Goal: Task Accomplishment & Management: Manage account settings

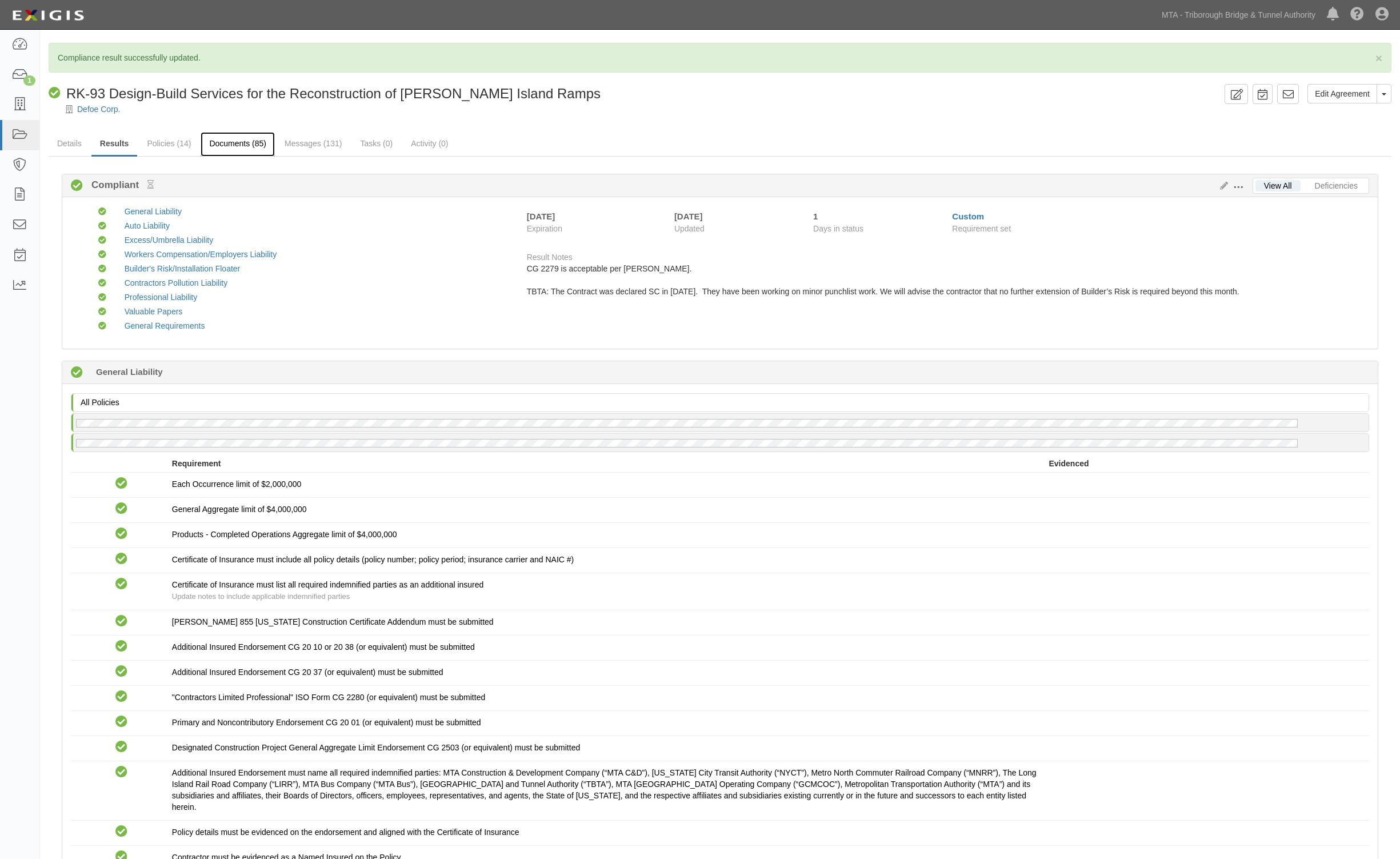
click at [235, 142] on link "Documents (85)" at bounding box center [238, 144] width 74 height 24
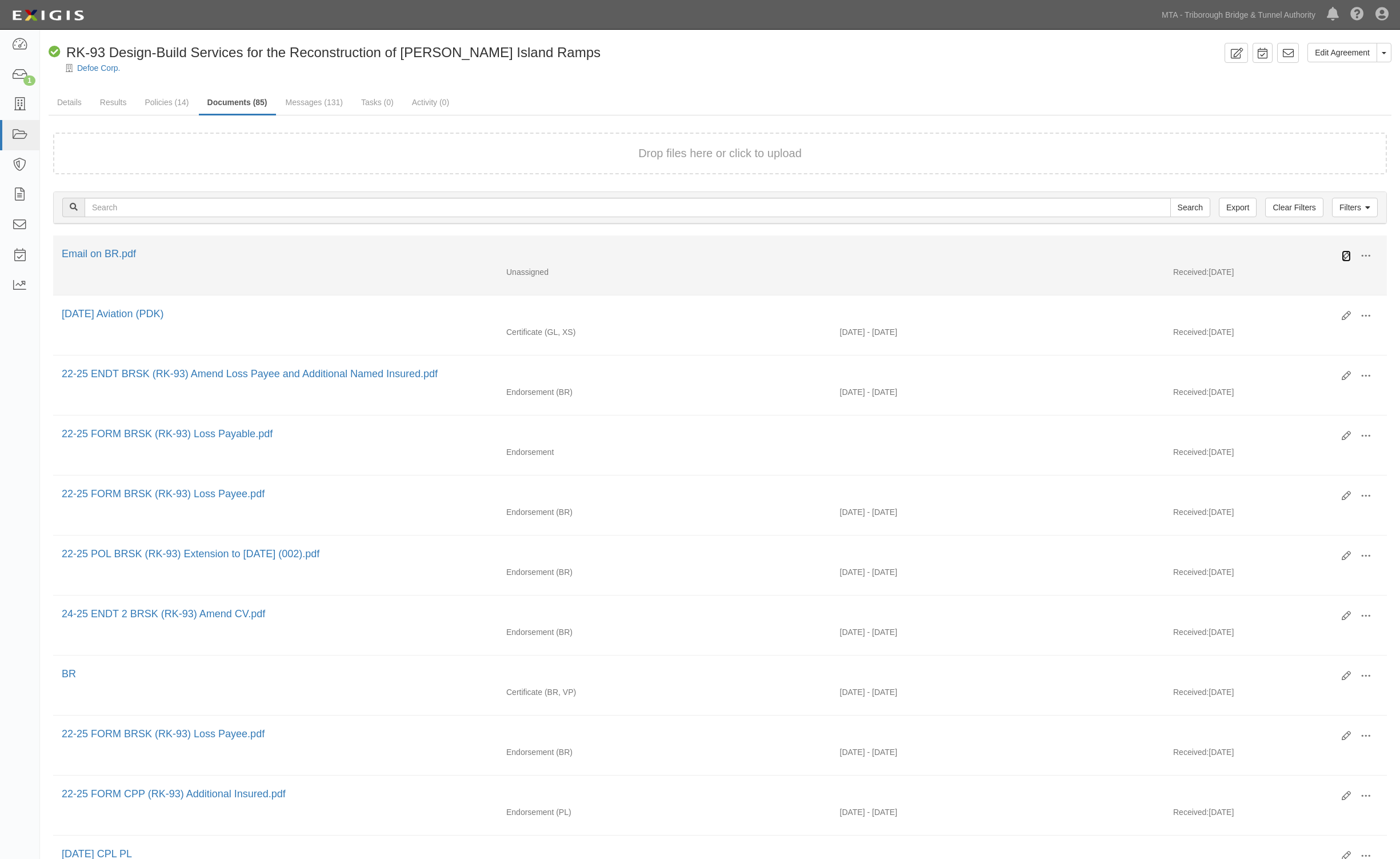
click at [1344, 256] on icon at bounding box center [1346, 255] width 9 height 9
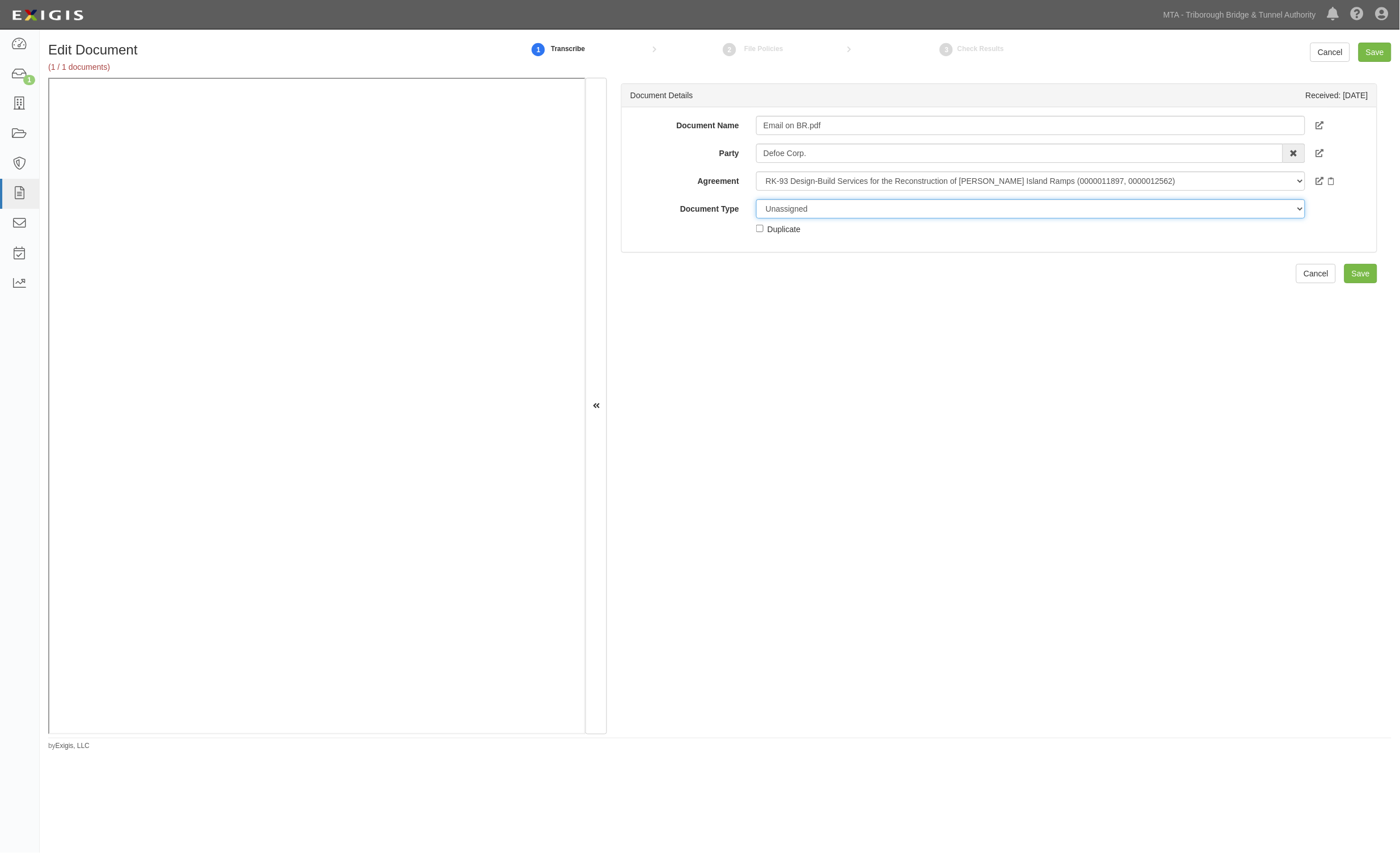
click at [800, 211] on select "Unassigned Binder Cancellation Notice Certificate Contract Endorsement Insuranc…" at bounding box center [1030, 209] width 549 height 19
select select "OtherDetail"
click at [756, 199] on select "Unassigned Binder Cancellation Notice Certificate Contract Endorsement Insuranc…" at bounding box center [1030, 209] width 549 height 19
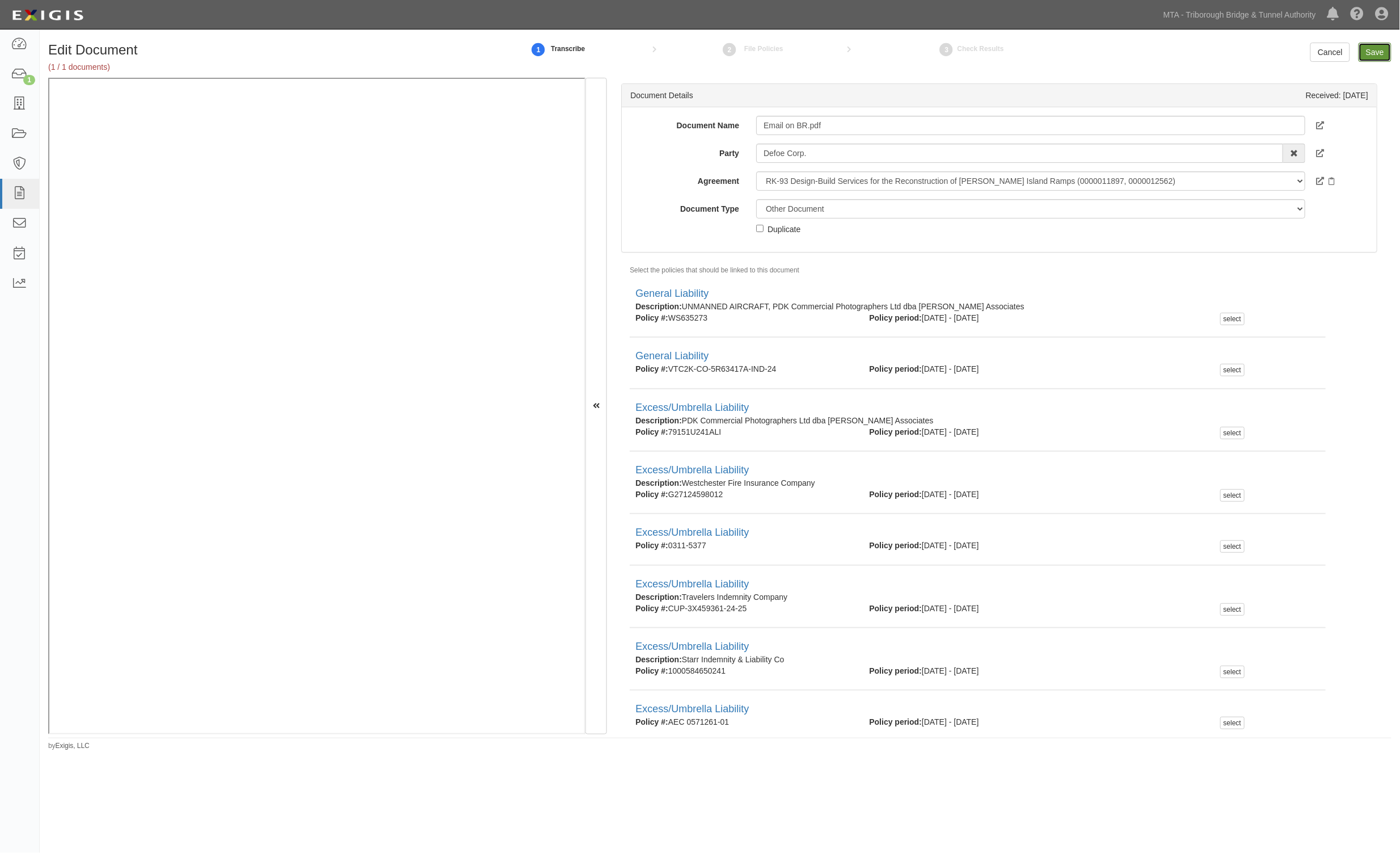
click at [1376, 48] on input "Save" at bounding box center [1375, 52] width 33 height 19
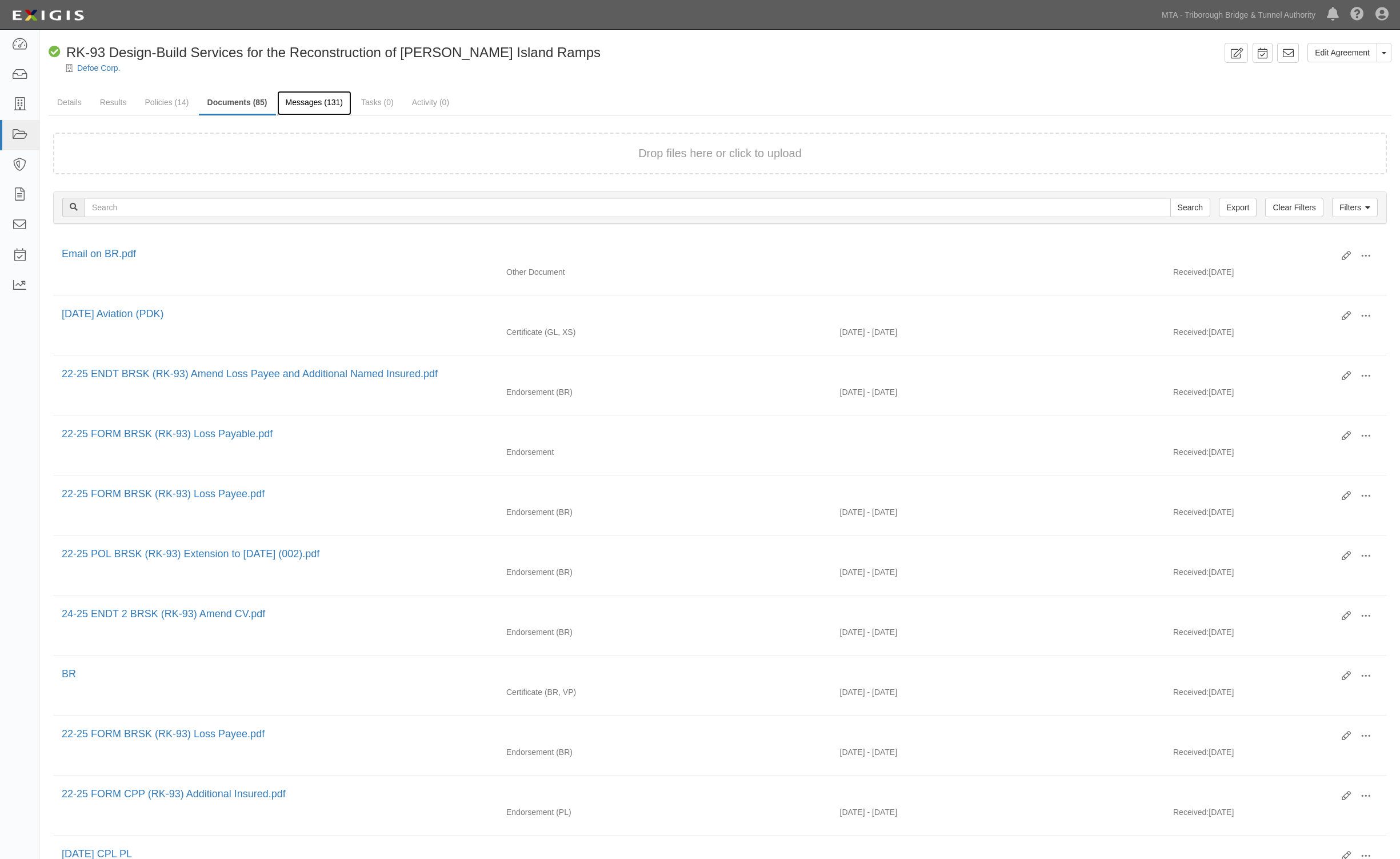
click at [301, 105] on link "Messages (131)" at bounding box center [315, 103] width 74 height 24
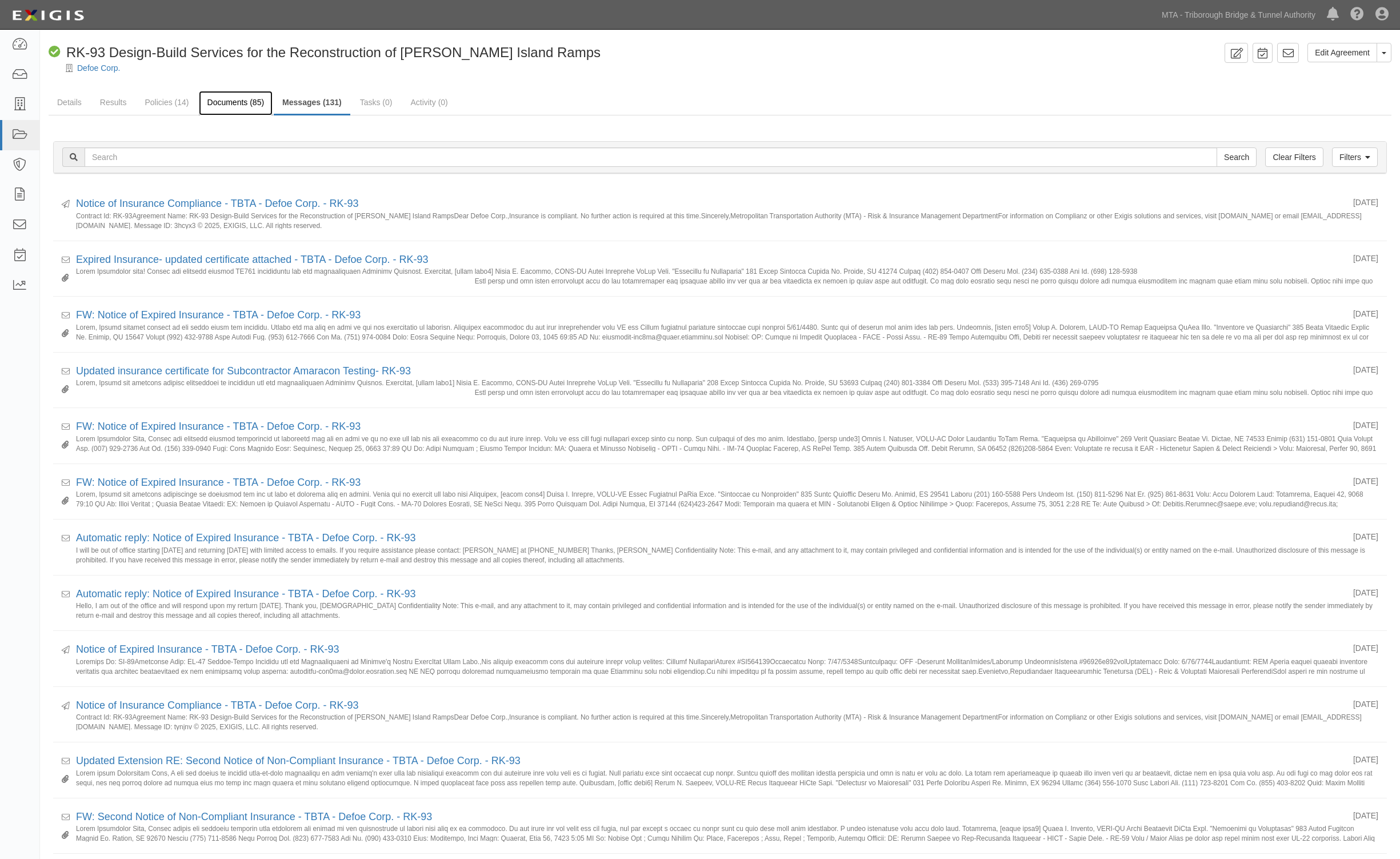
drag, startPoint x: 0, startPoint y: 0, endPoint x: 251, endPoint y: 104, distance: 271.7
click at [256, 105] on link "Documents (85)" at bounding box center [236, 103] width 74 height 24
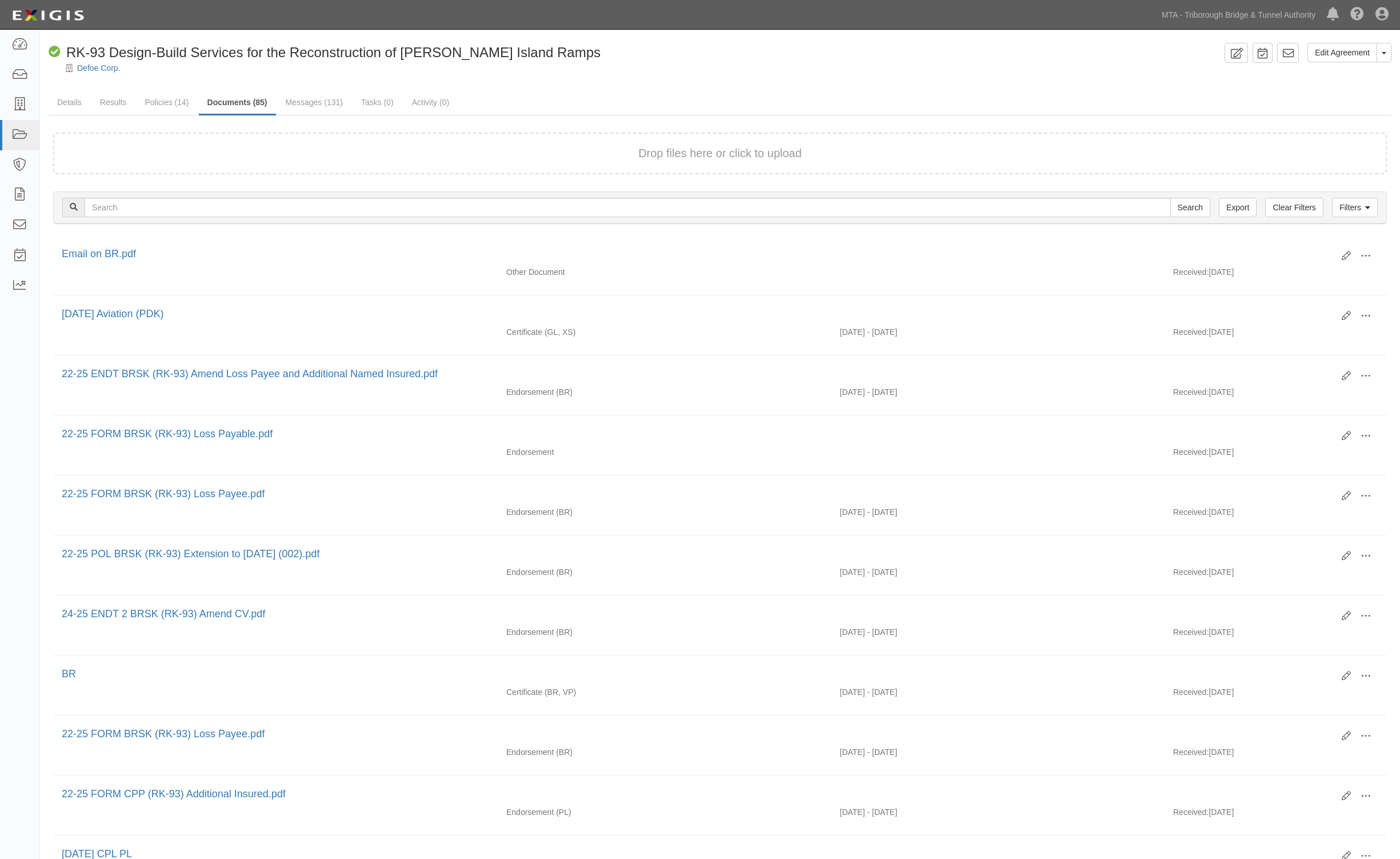
click at [226, 115] on link "Documents (85)" at bounding box center [237, 103] width 77 height 24
click at [224, 109] on link "Documents (85)" at bounding box center [237, 103] width 77 height 24
click at [326, 105] on link "Messages (131)" at bounding box center [315, 103] width 74 height 24
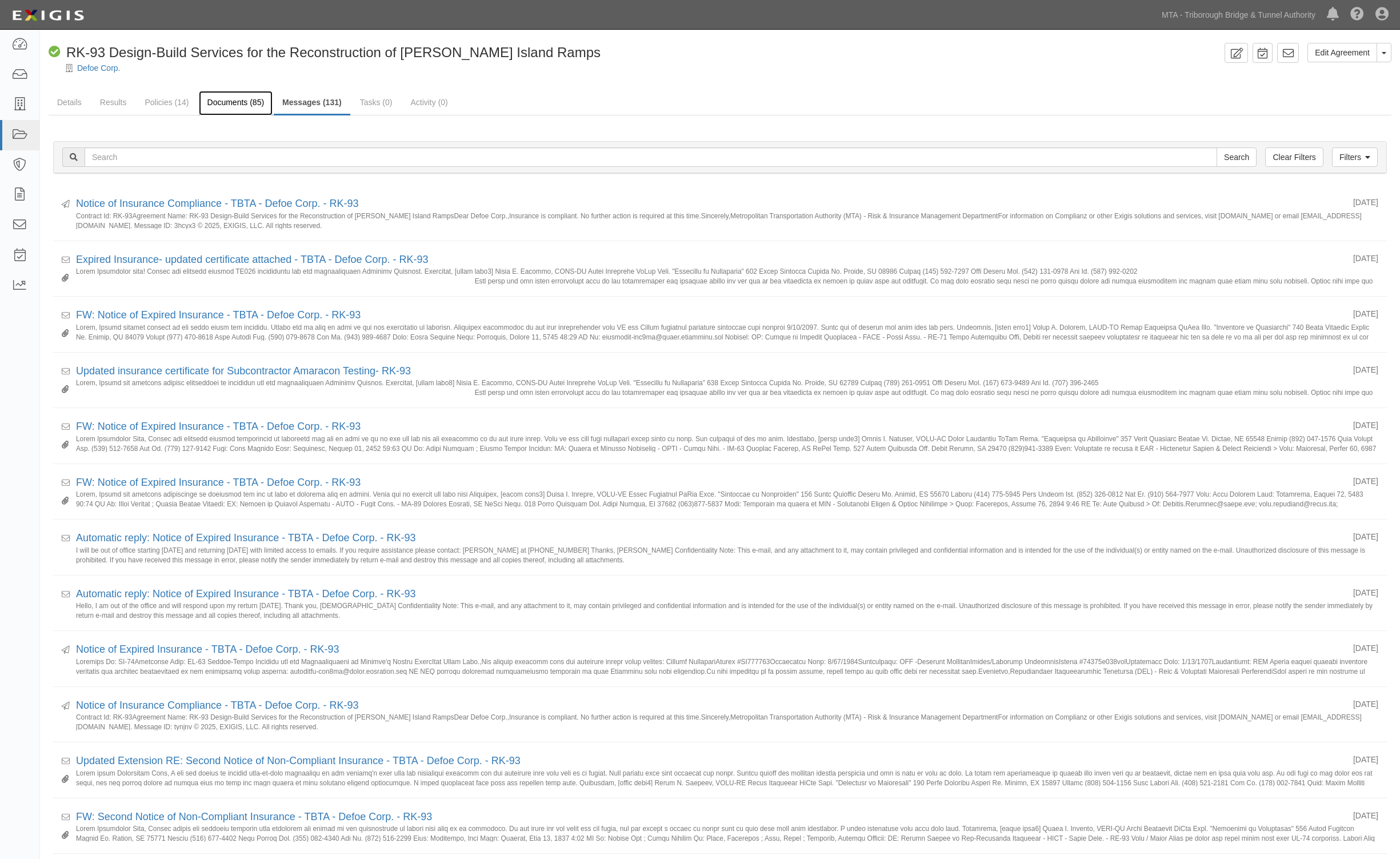
click at [230, 101] on link "Documents (85)" at bounding box center [236, 103] width 74 height 24
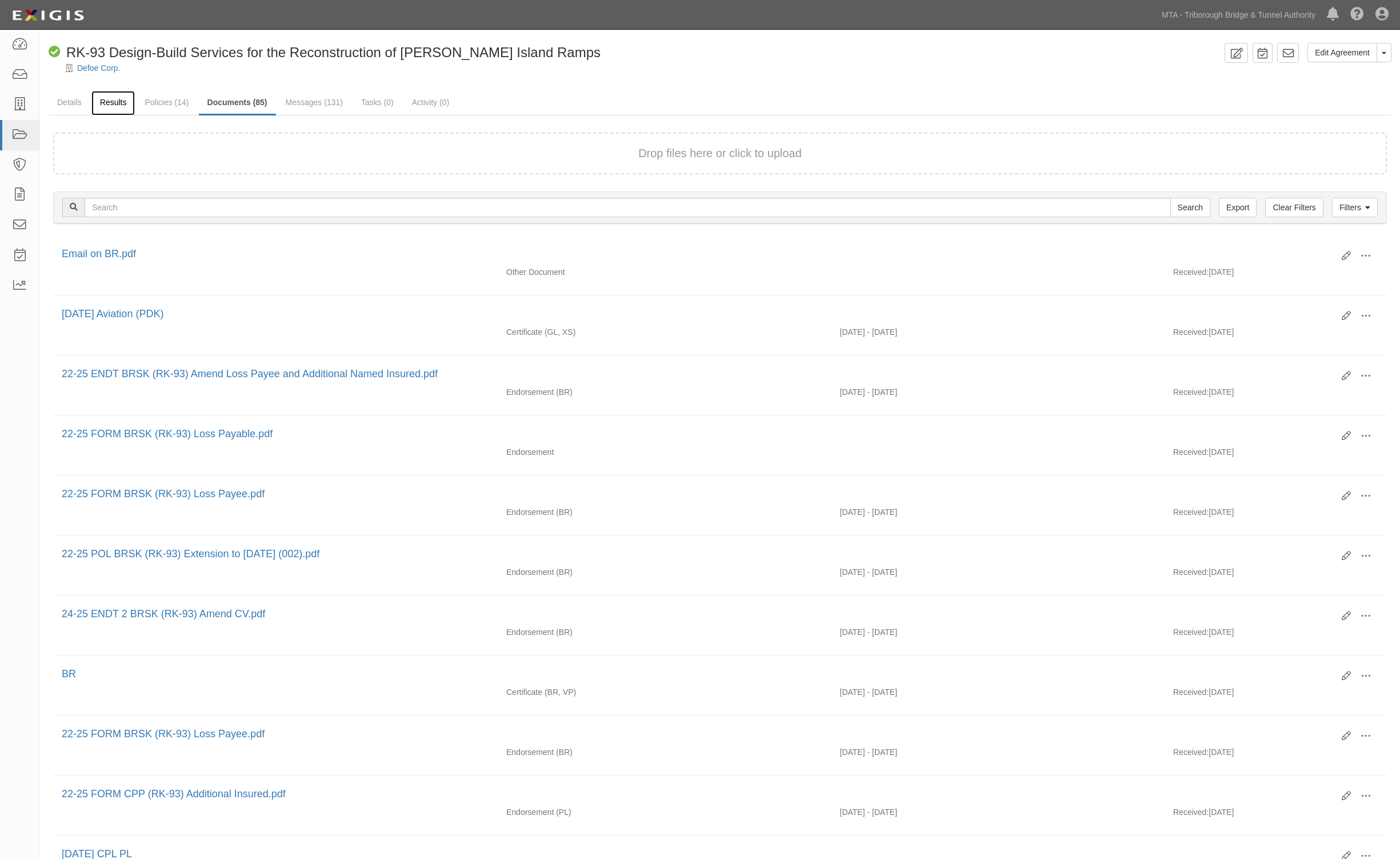
click at [117, 101] on link "Results" at bounding box center [113, 103] width 44 height 24
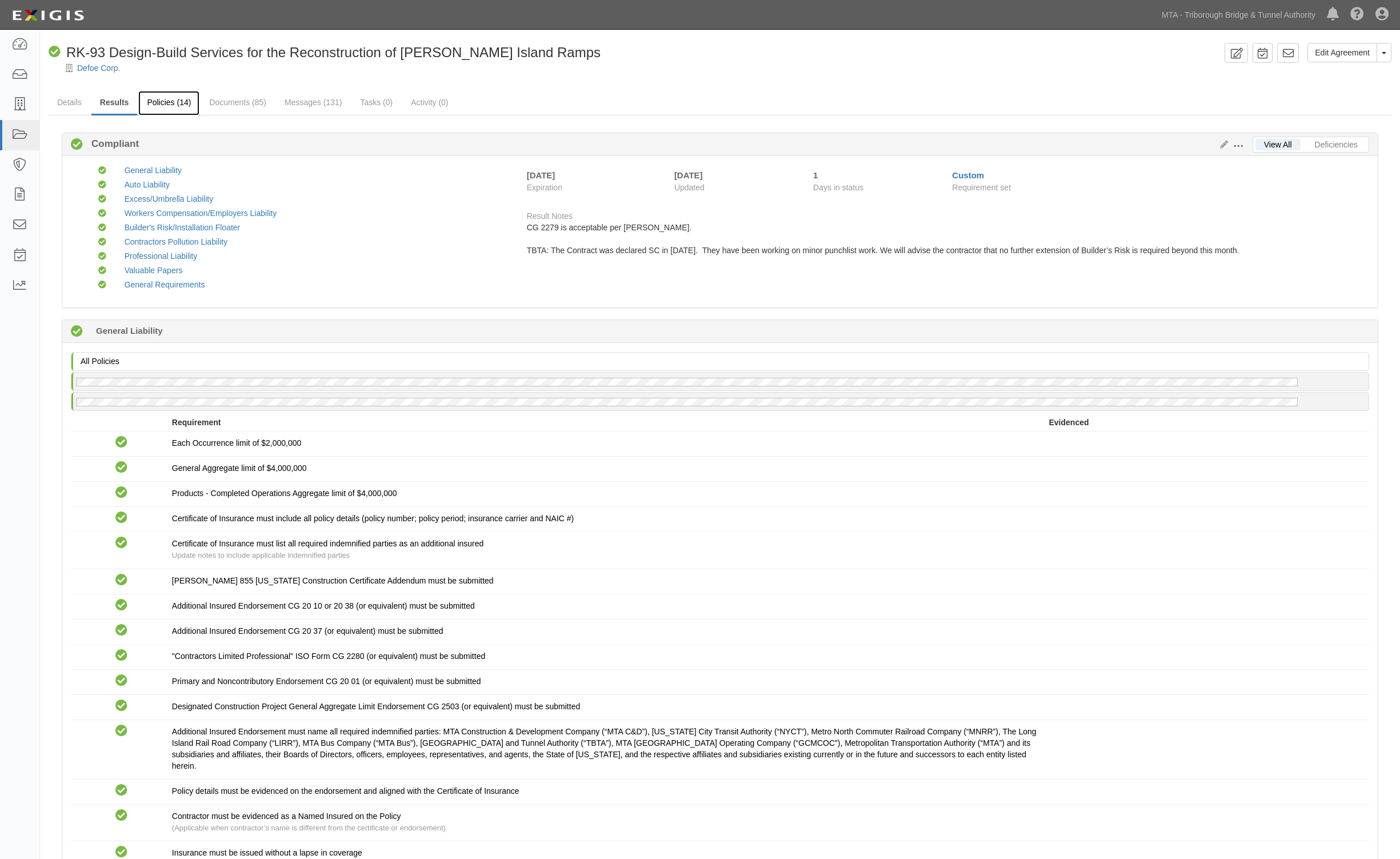
click at [187, 104] on link "Policies (14)" at bounding box center [168, 103] width 62 height 24
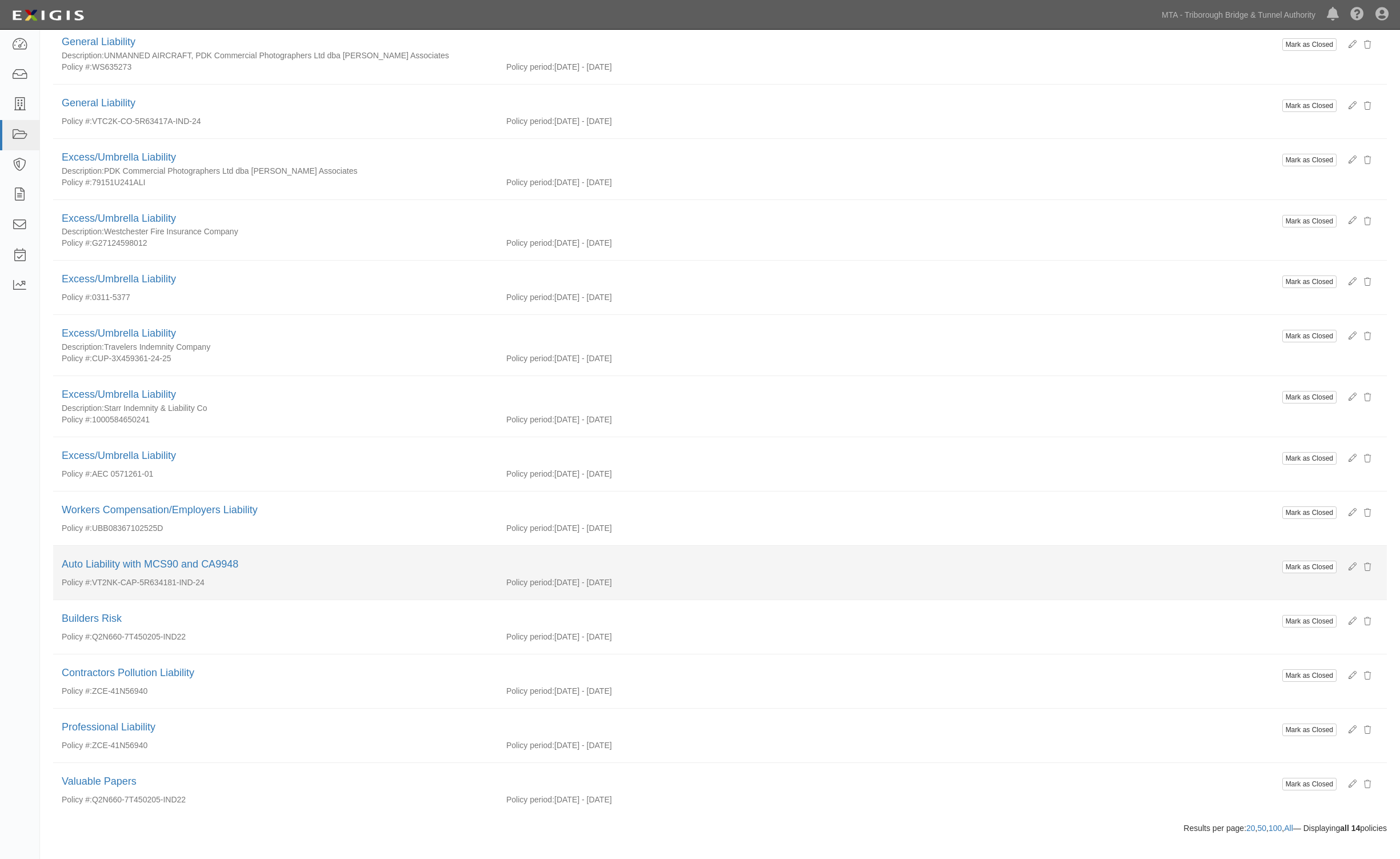
scroll to position [175, 0]
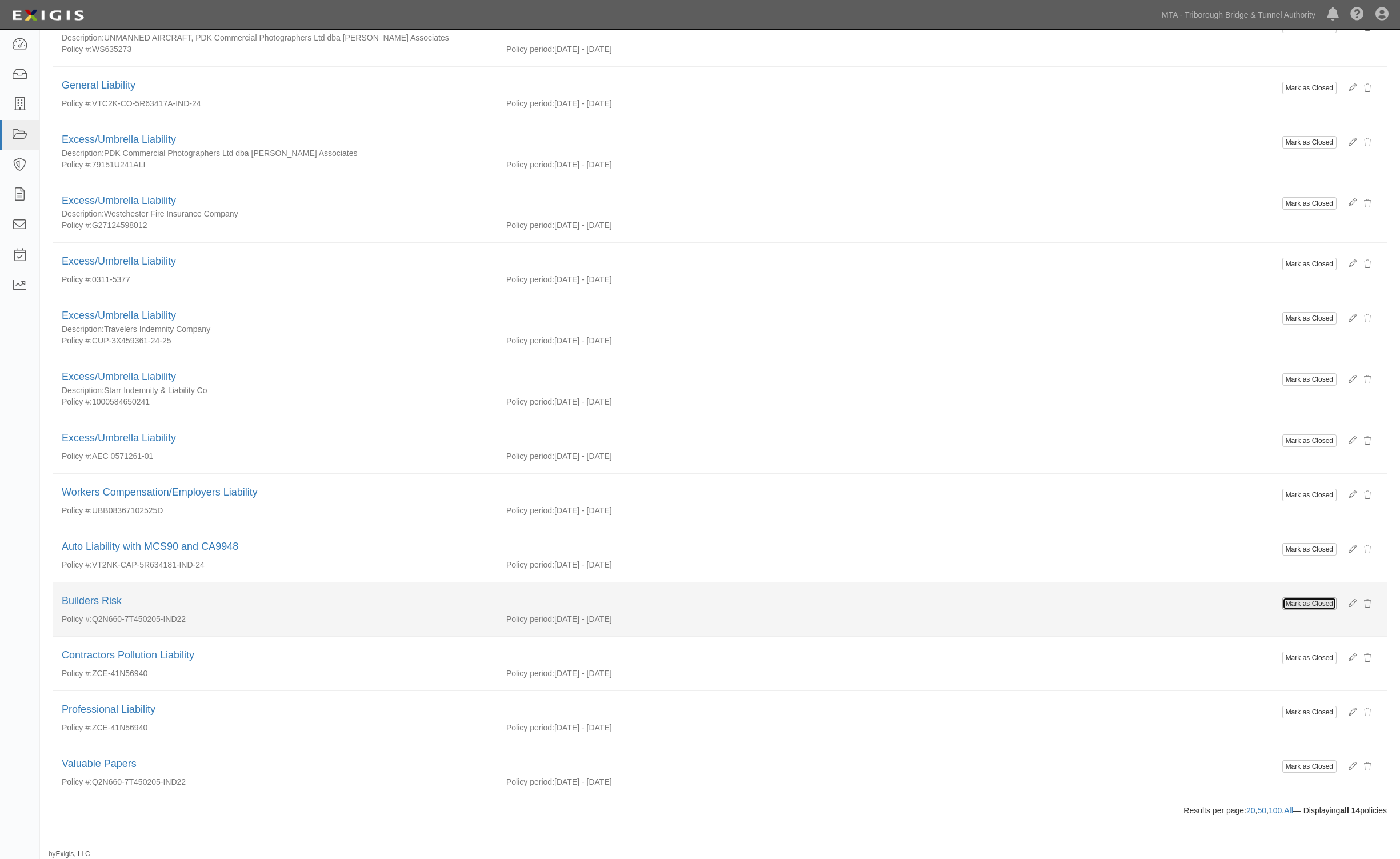
click at [1303, 600] on input "Mark as Closed" at bounding box center [1310, 603] width 55 height 13
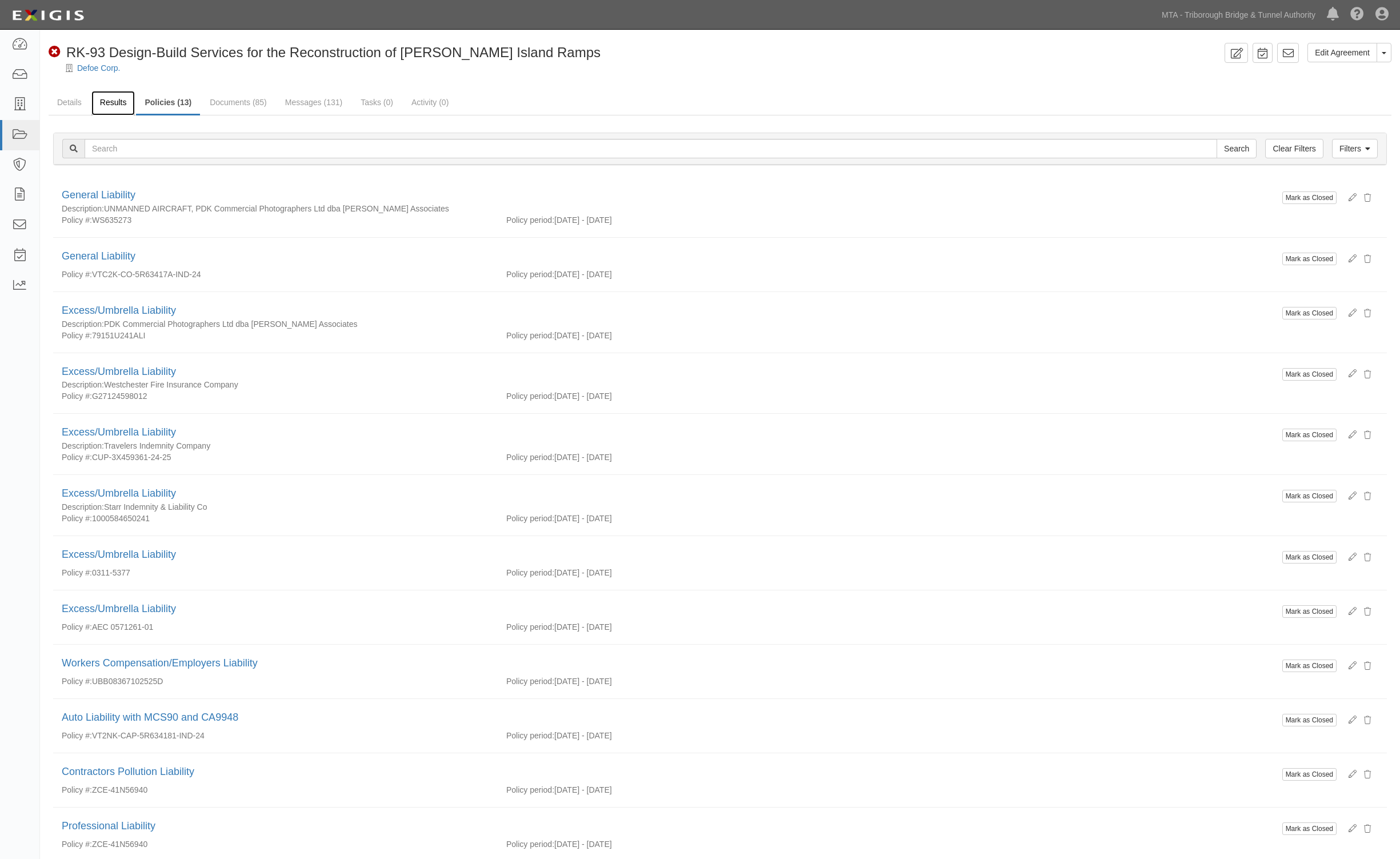
click at [97, 104] on link "Results" at bounding box center [113, 103] width 44 height 24
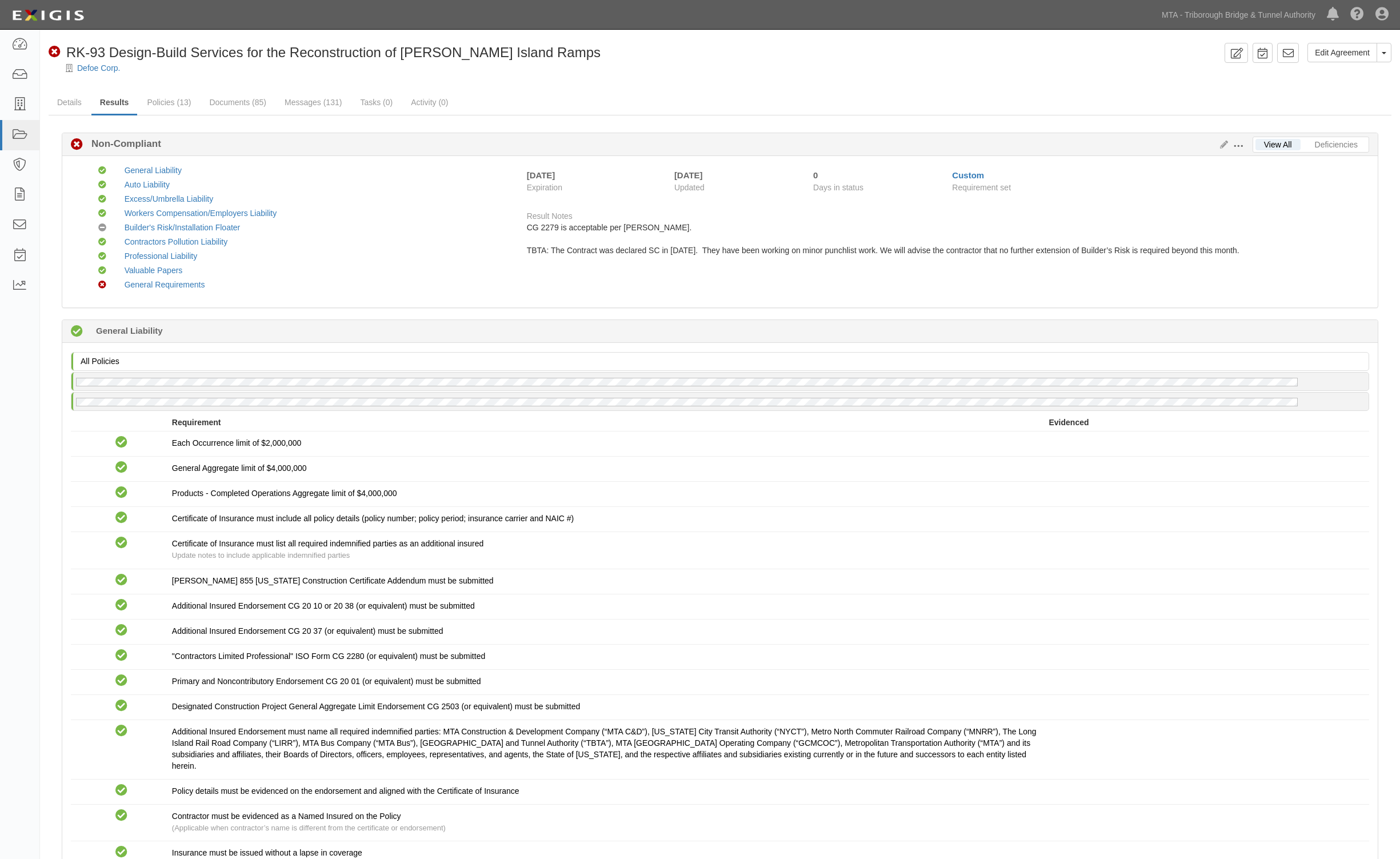
click at [1236, 145] on span at bounding box center [1239, 146] width 11 height 11
click at [1299, 148] on link "Edit Requirements" at bounding box center [1291, 143] width 90 height 21
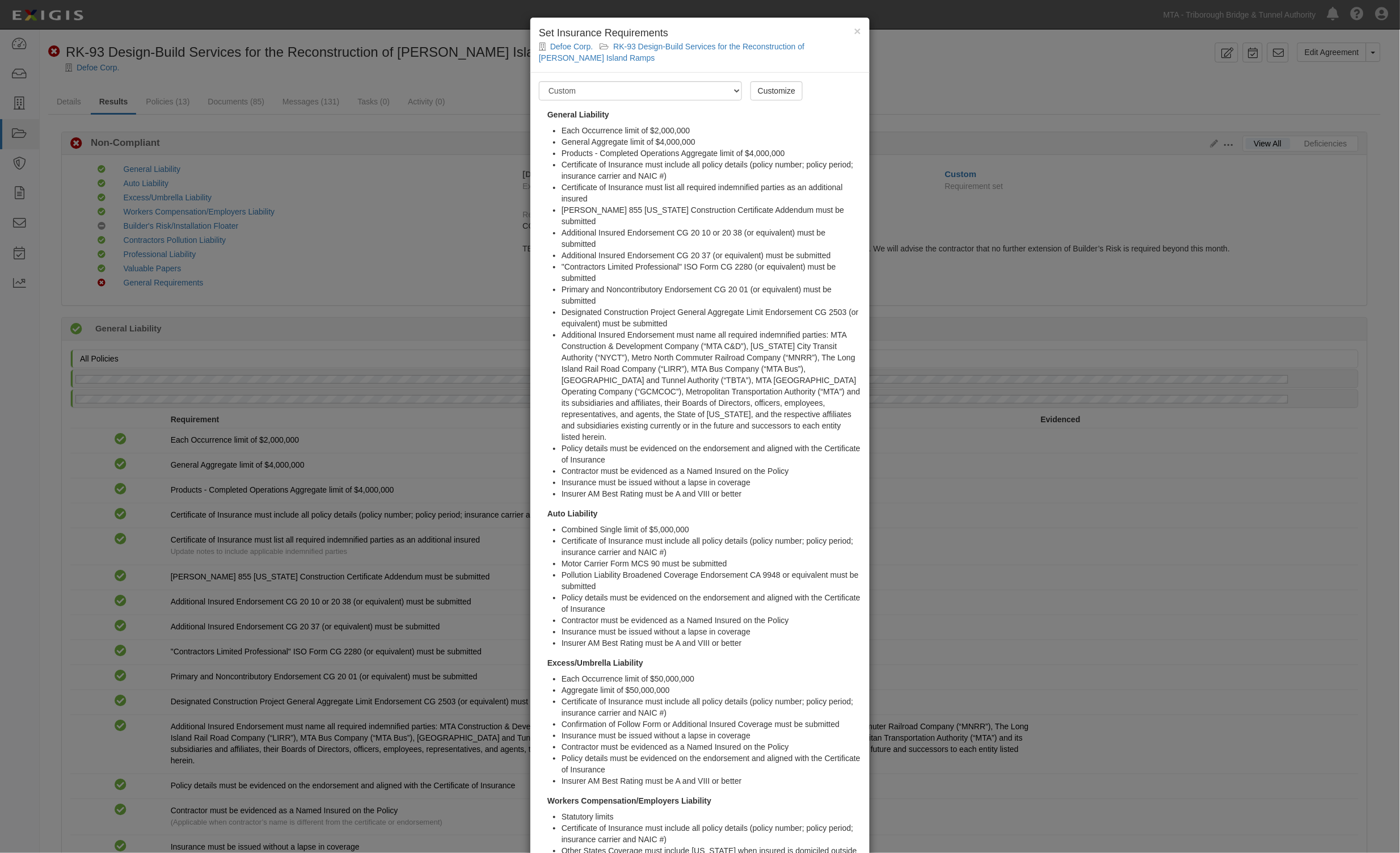
click at [1087, 463] on div "× Set Insurance Requirements Defoe Corp. RK-93 Design-Build Services for the Re…" at bounding box center [700, 426] width 1400 height 853
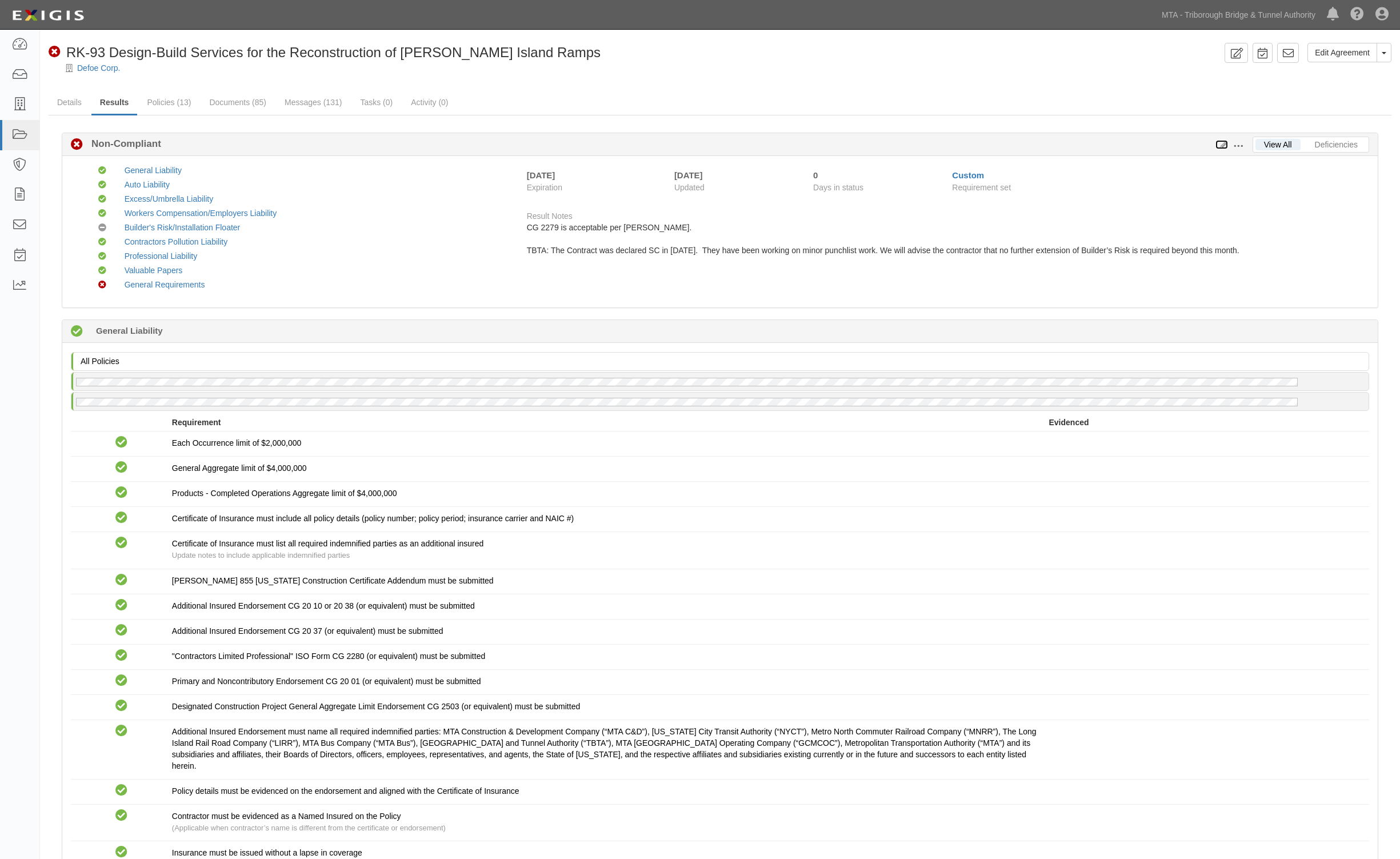
click at [1221, 145] on icon at bounding box center [1222, 145] width 13 height 8
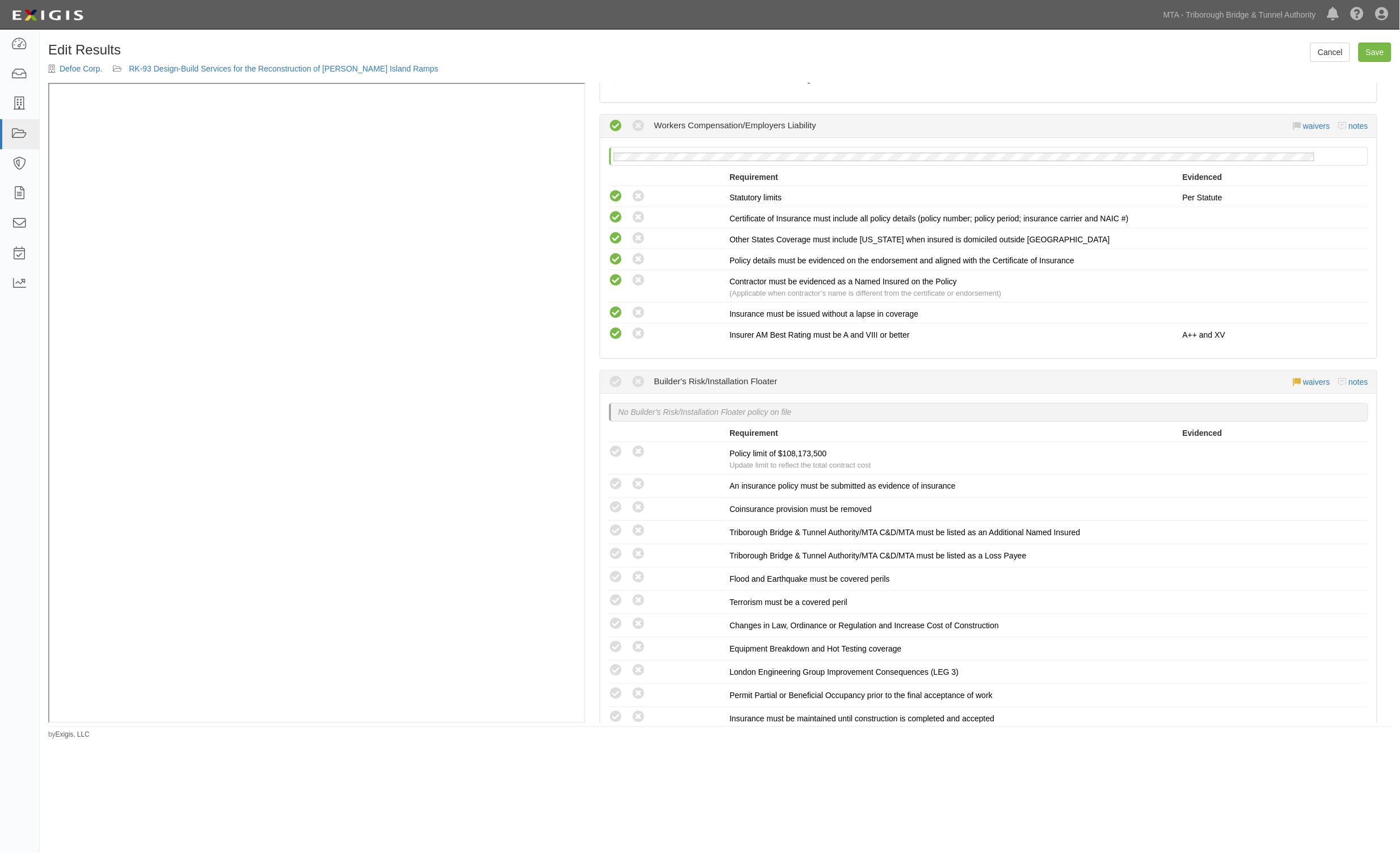
scroll to position [1631, 0]
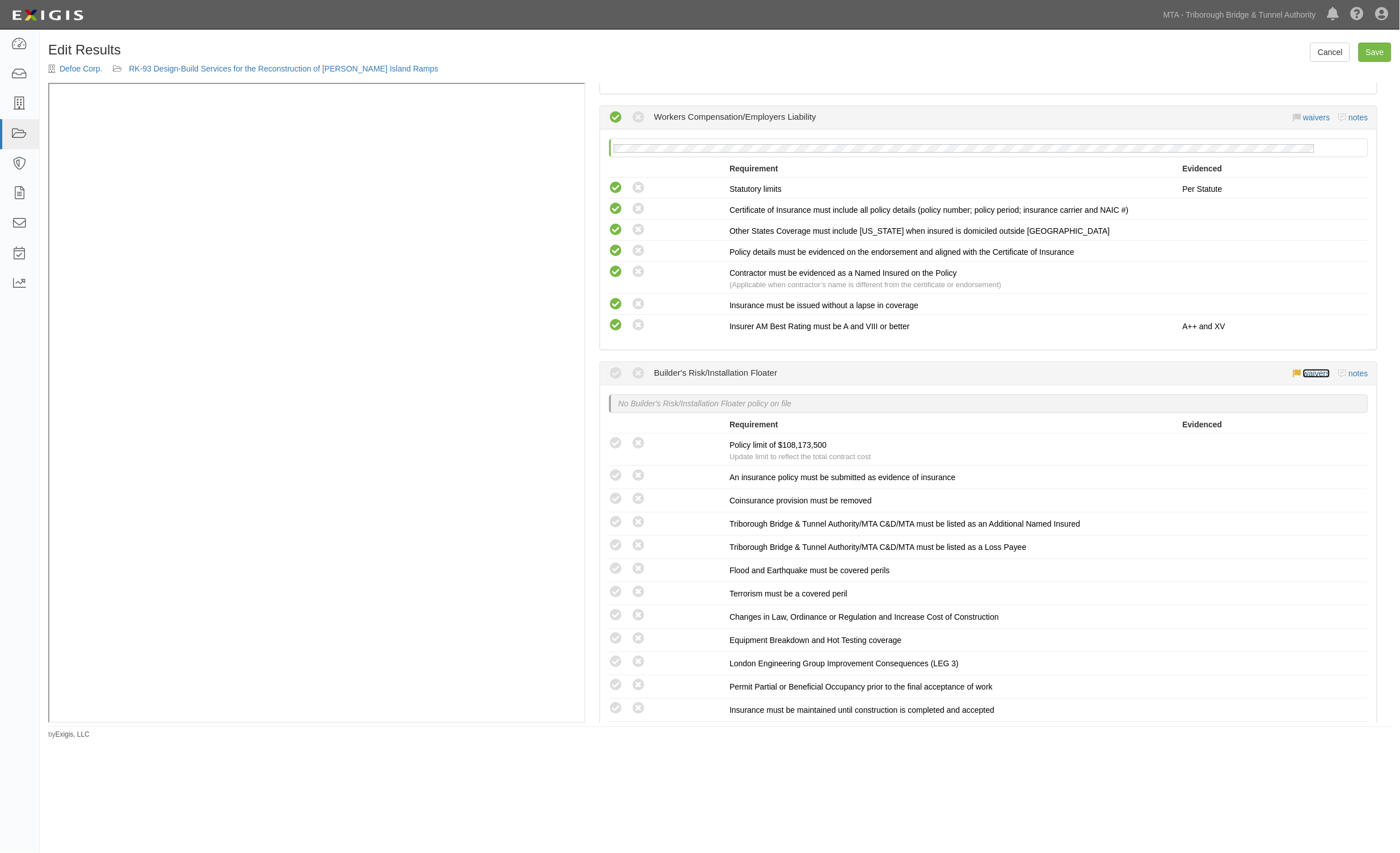
click at [1303, 369] on link "waivers" at bounding box center [1316, 373] width 26 height 9
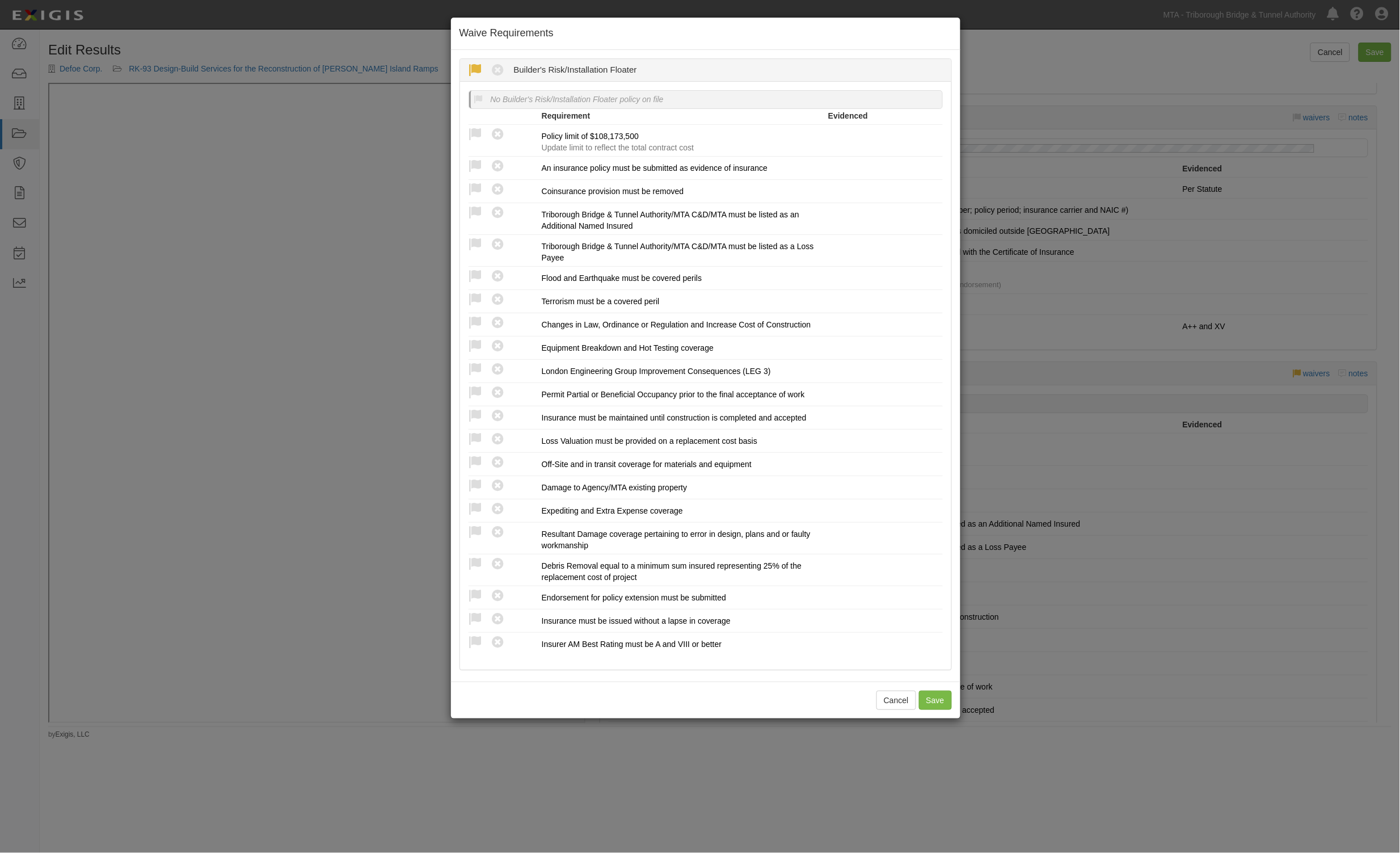
click at [479, 69] on icon at bounding box center [475, 70] width 15 height 15
radio input "true"
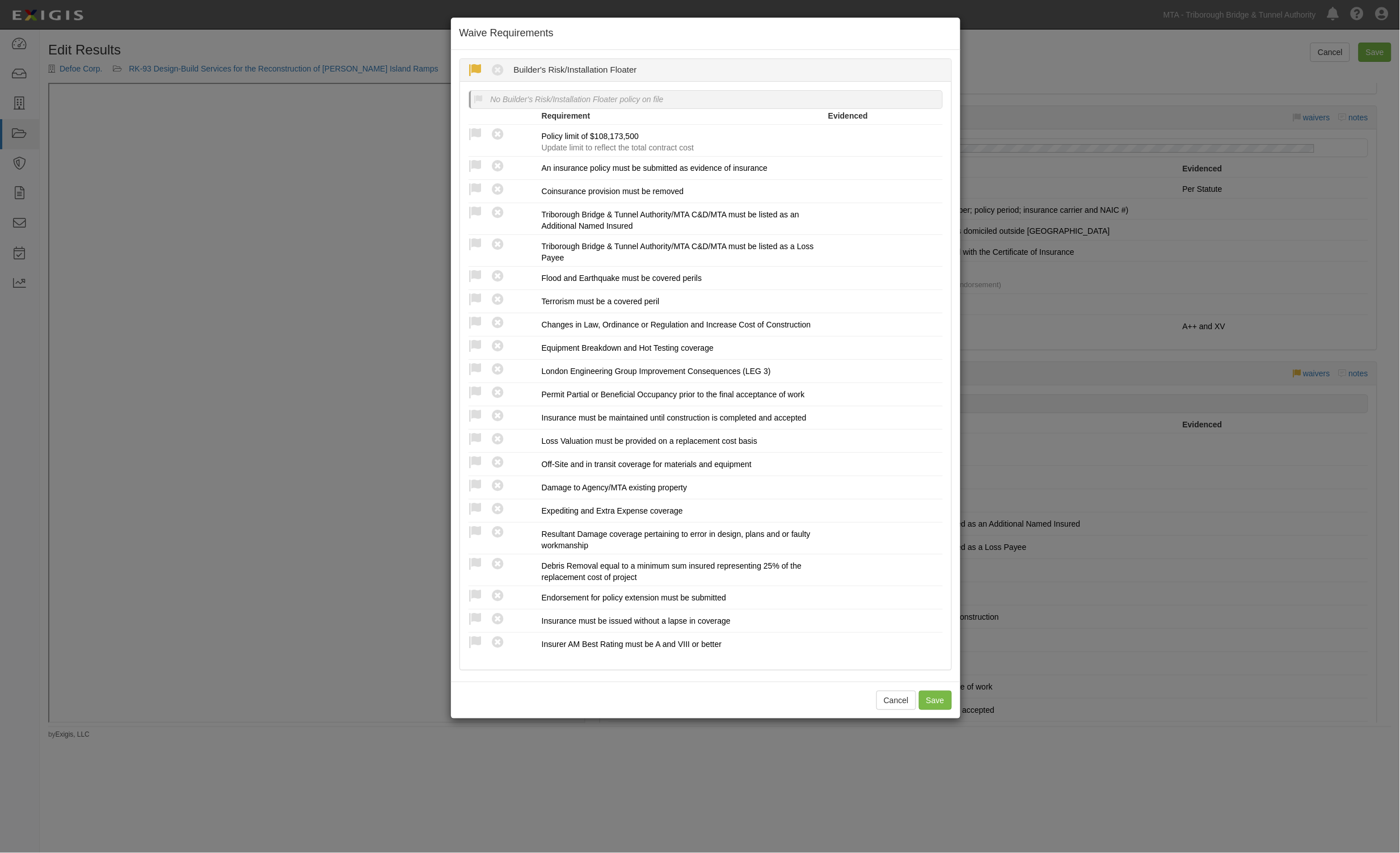
radio input "true"
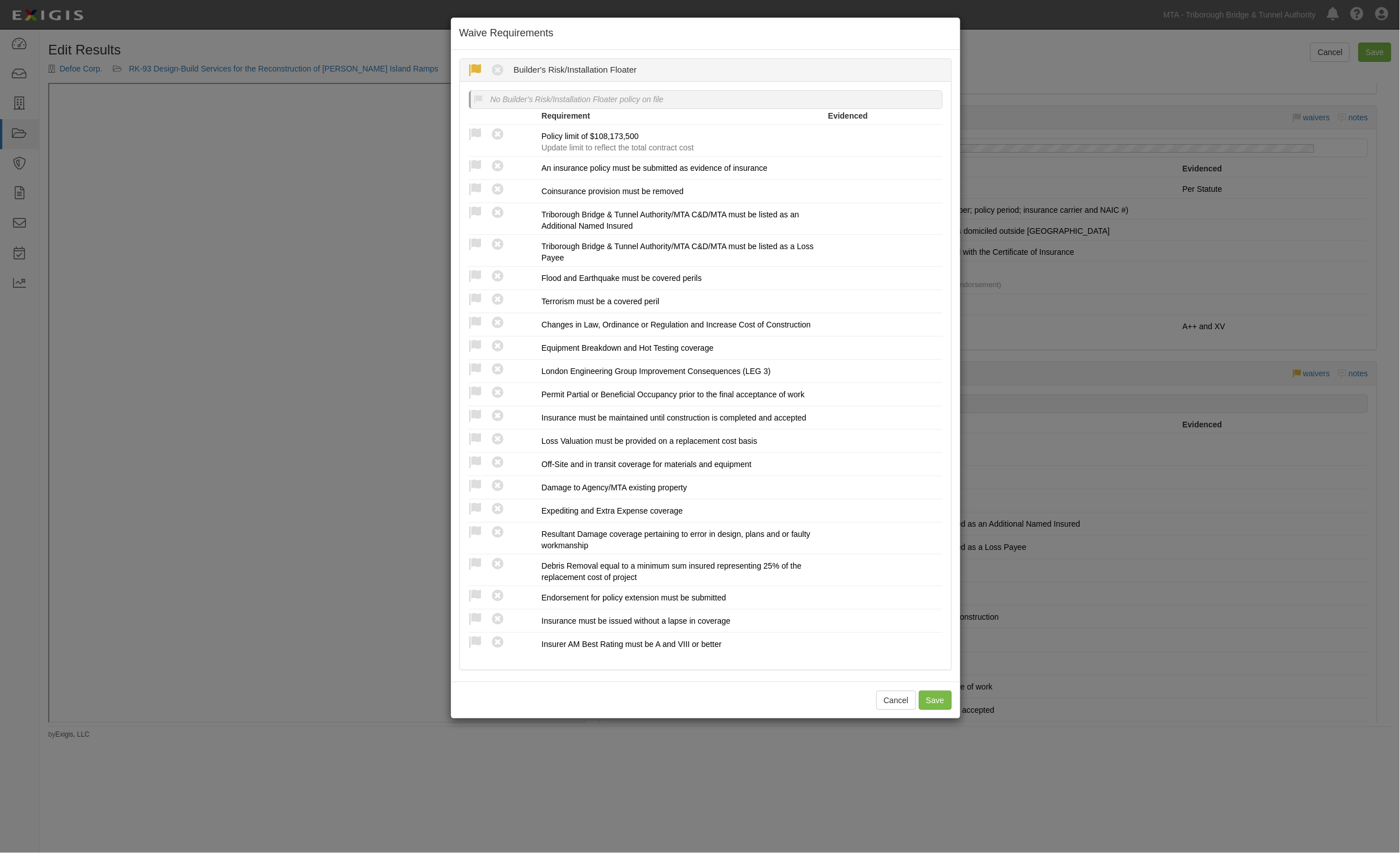
radio input "true"
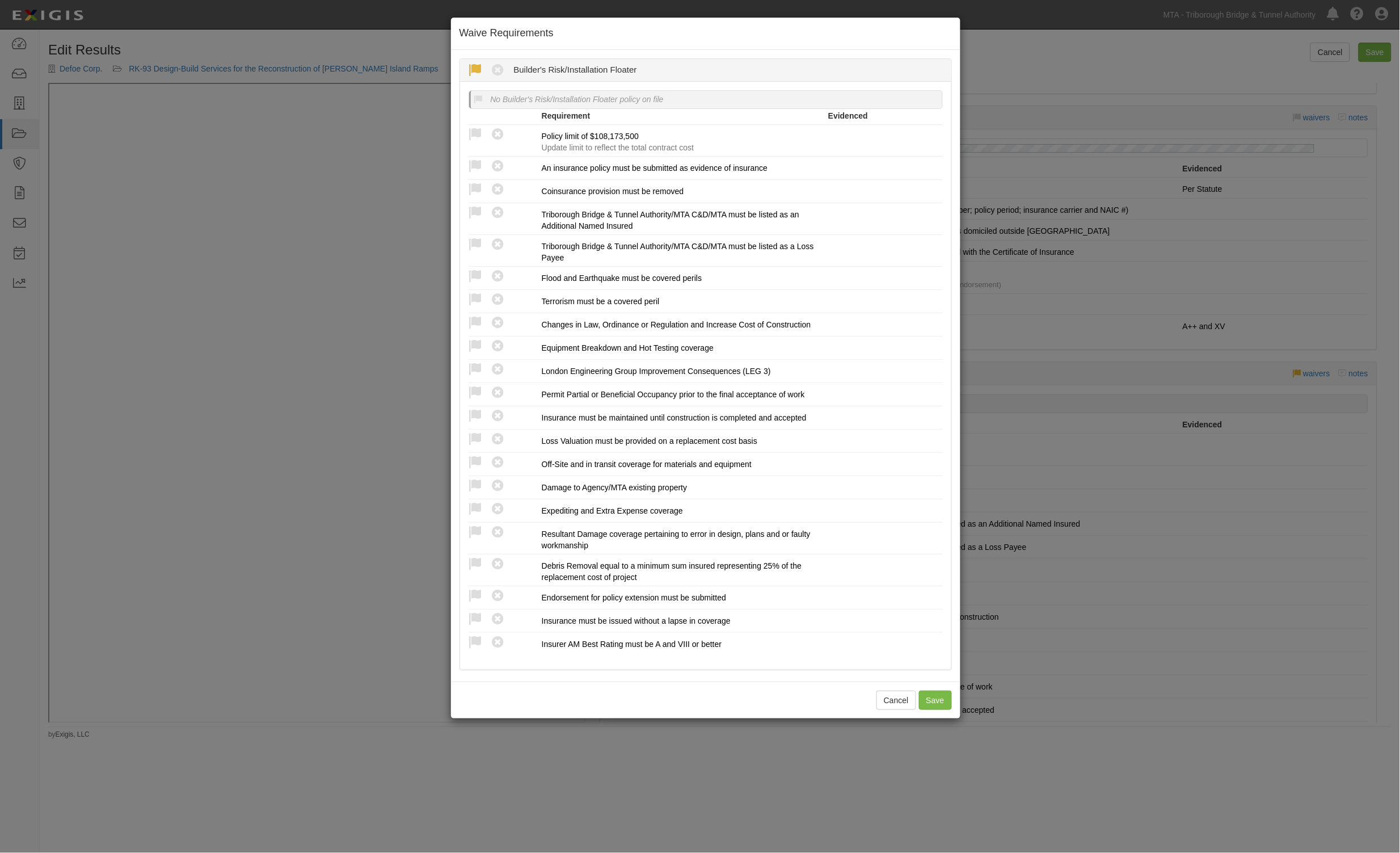
radio input "true"
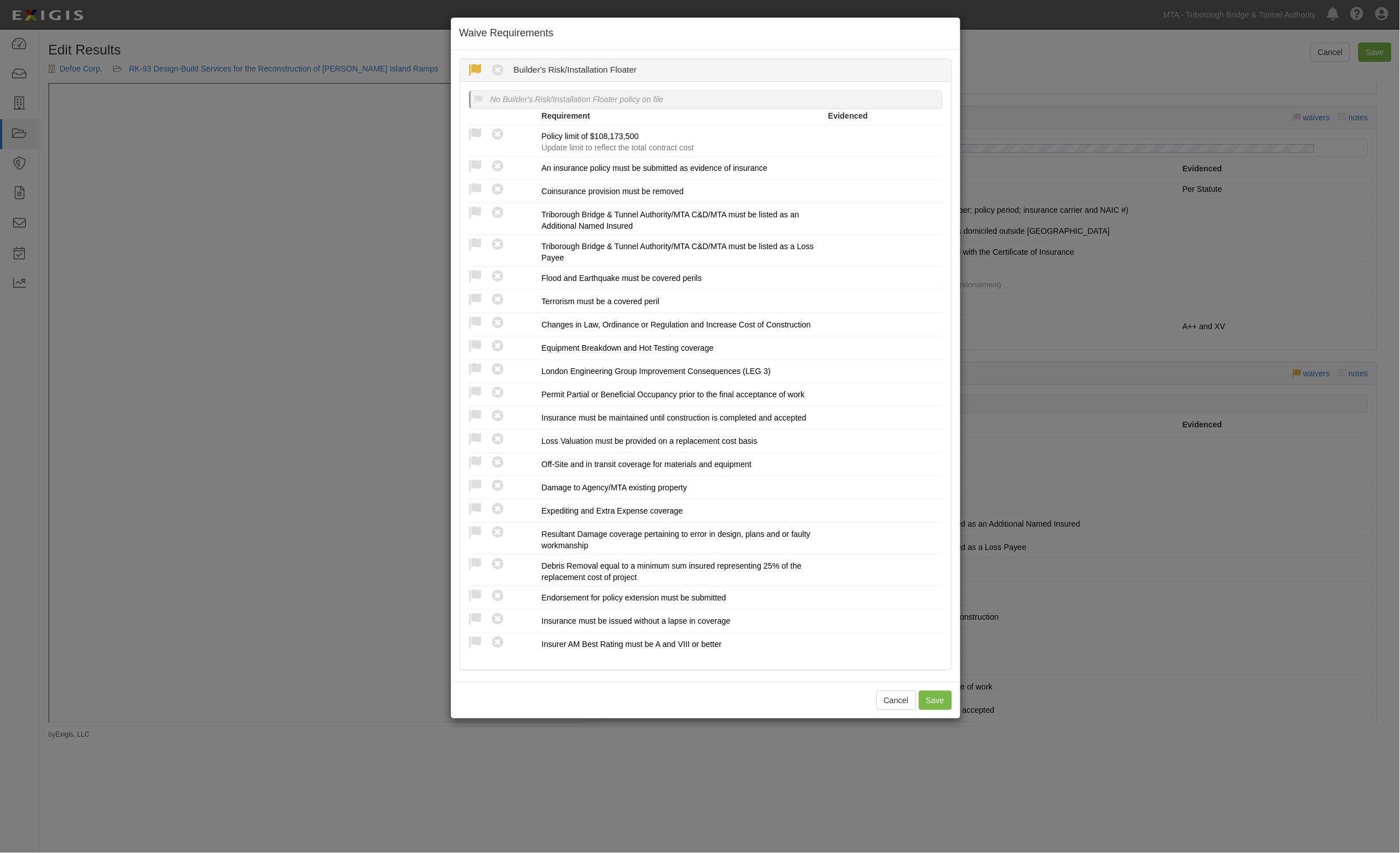
radio input "true"
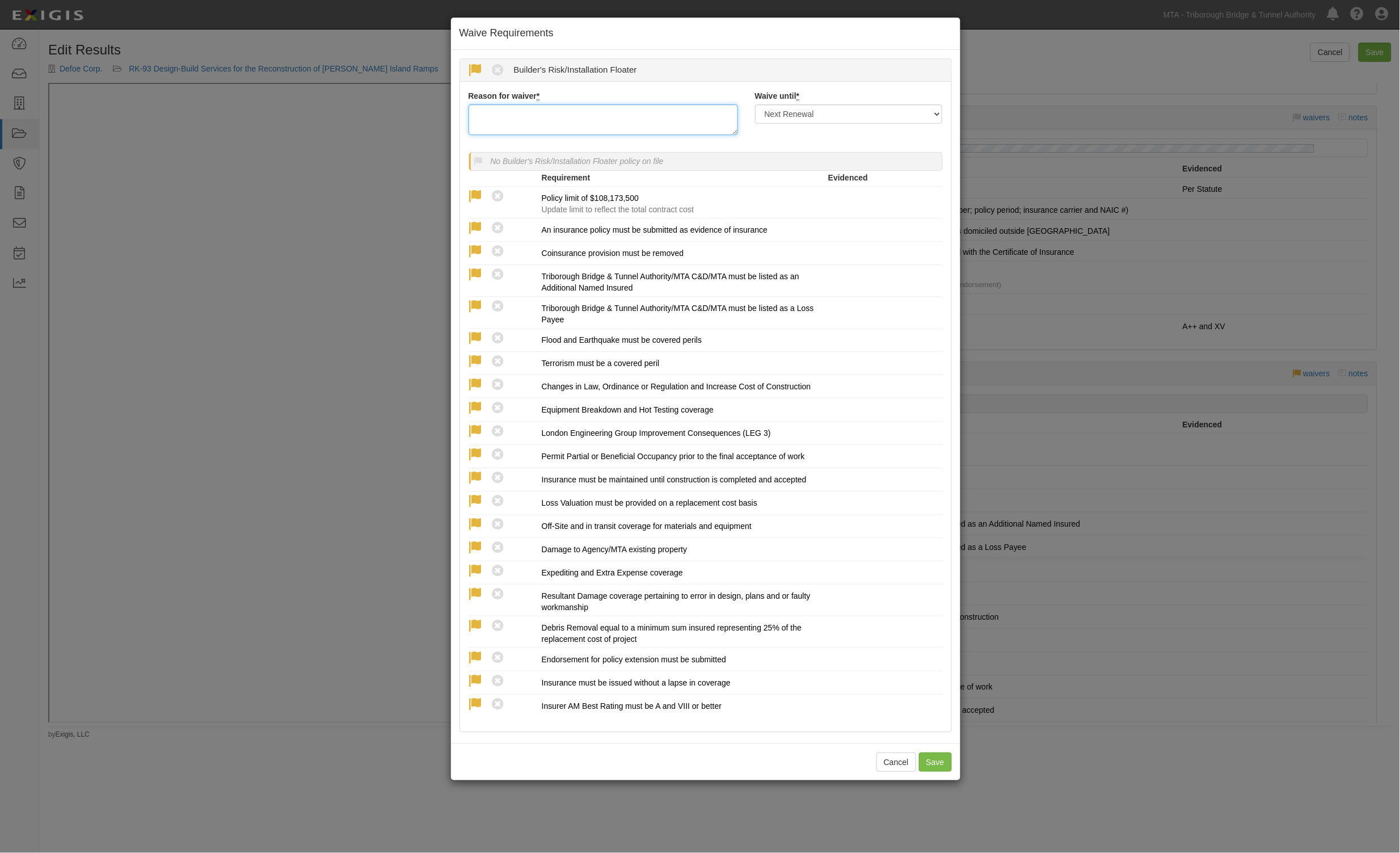
click at [504, 115] on textarea "Reason for waiver *" at bounding box center [603, 120] width 270 height 31
paste textarea "The Contract was declared SC in December of 2024. They have been working on min…"
type textarea "The Contract was declared SC in December of 2024. They have been working on min…"
drag, startPoint x: 868, startPoint y: 112, endPoint x: 840, endPoint y: 116, distance: 28.3
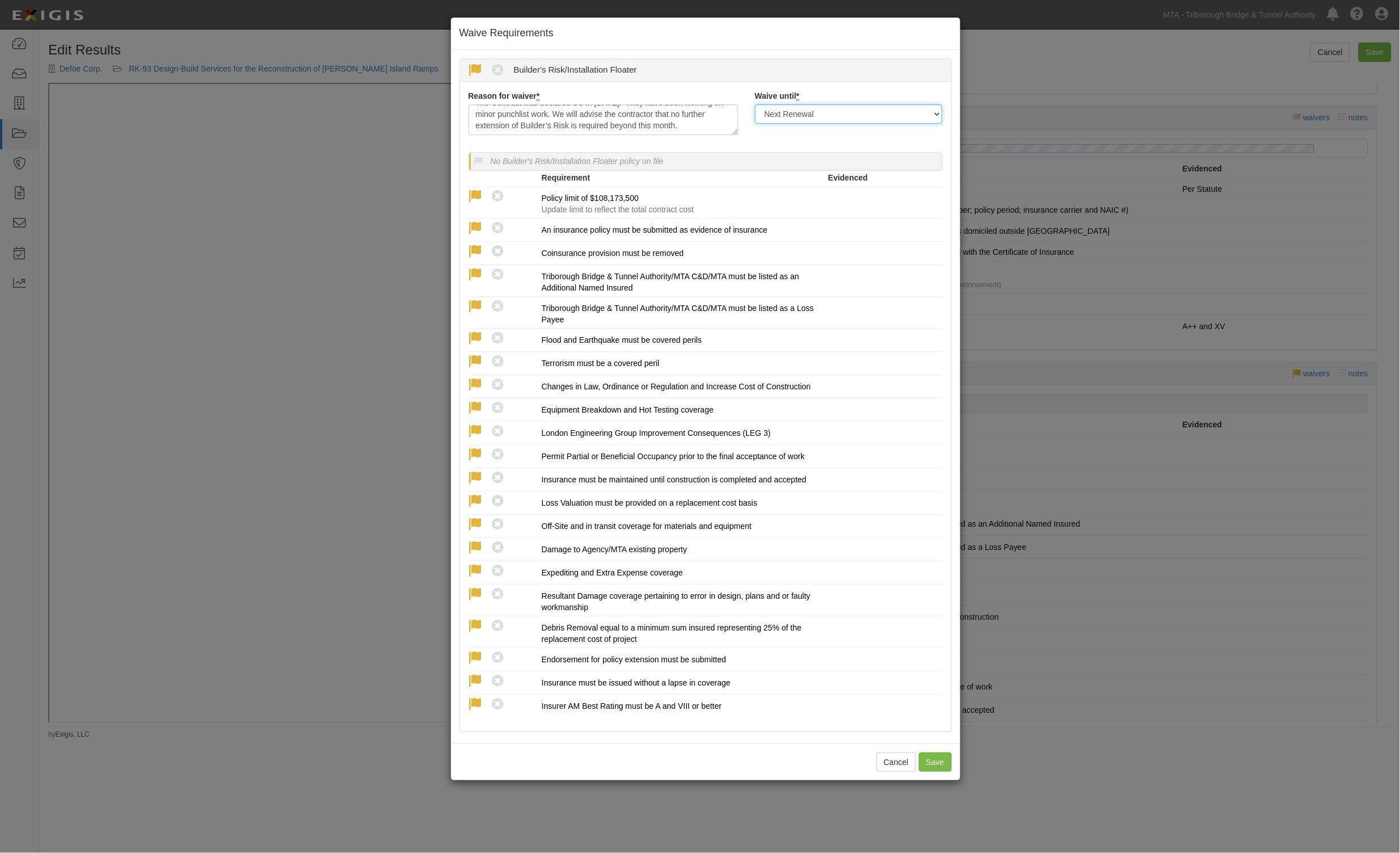
click at [868, 112] on select "Next Renewal Indefinitely" at bounding box center [849, 115] width 188 height 19
select select "indefinitely"
click at [755, 105] on select "Next Renewal Indefinitely" at bounding box center [849, 115] width 188 height 19
click at [927, 759] on button "Save" at bounding box center [935, 762] width 33 height 19
radio input "true"
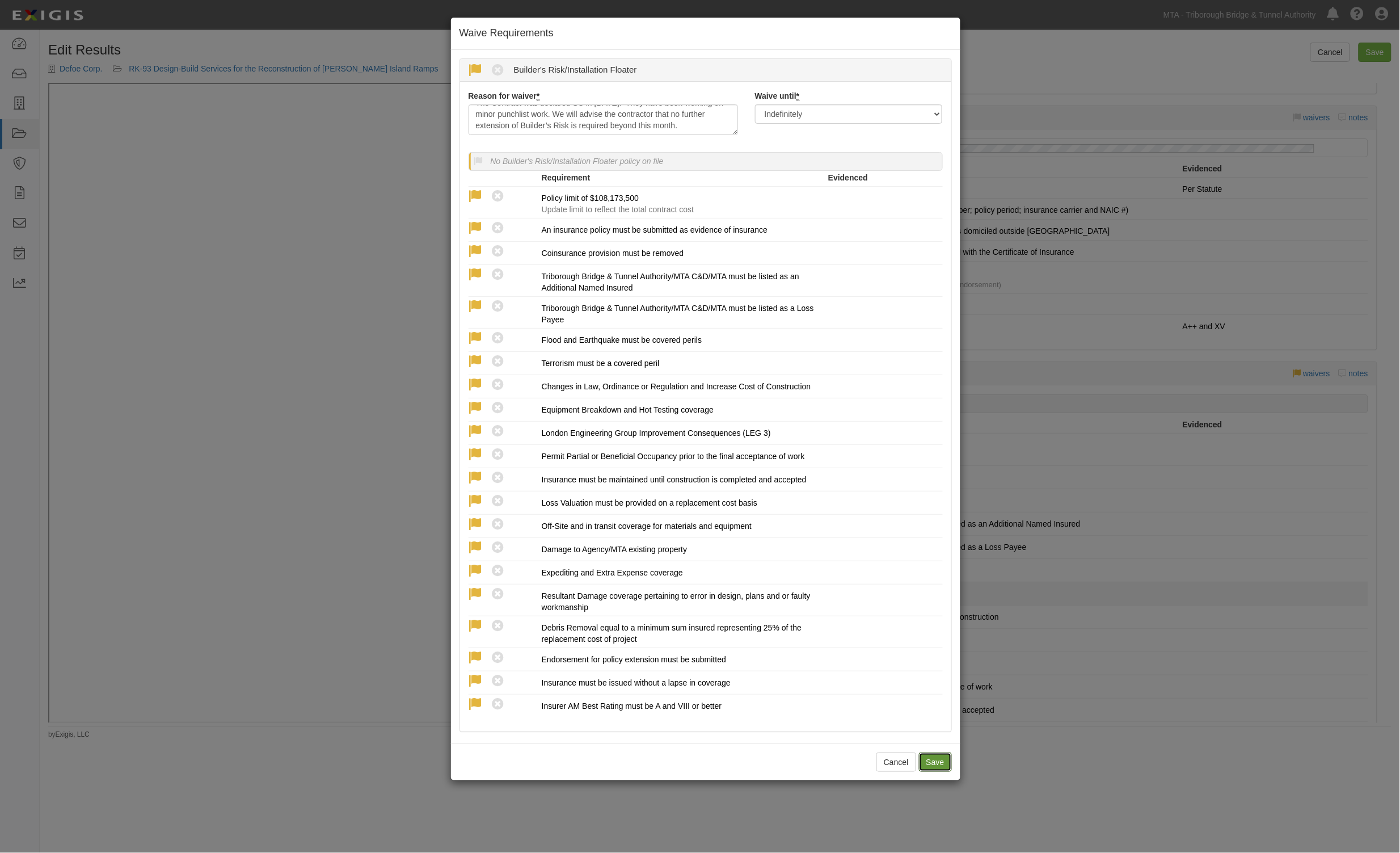
radio input "true"
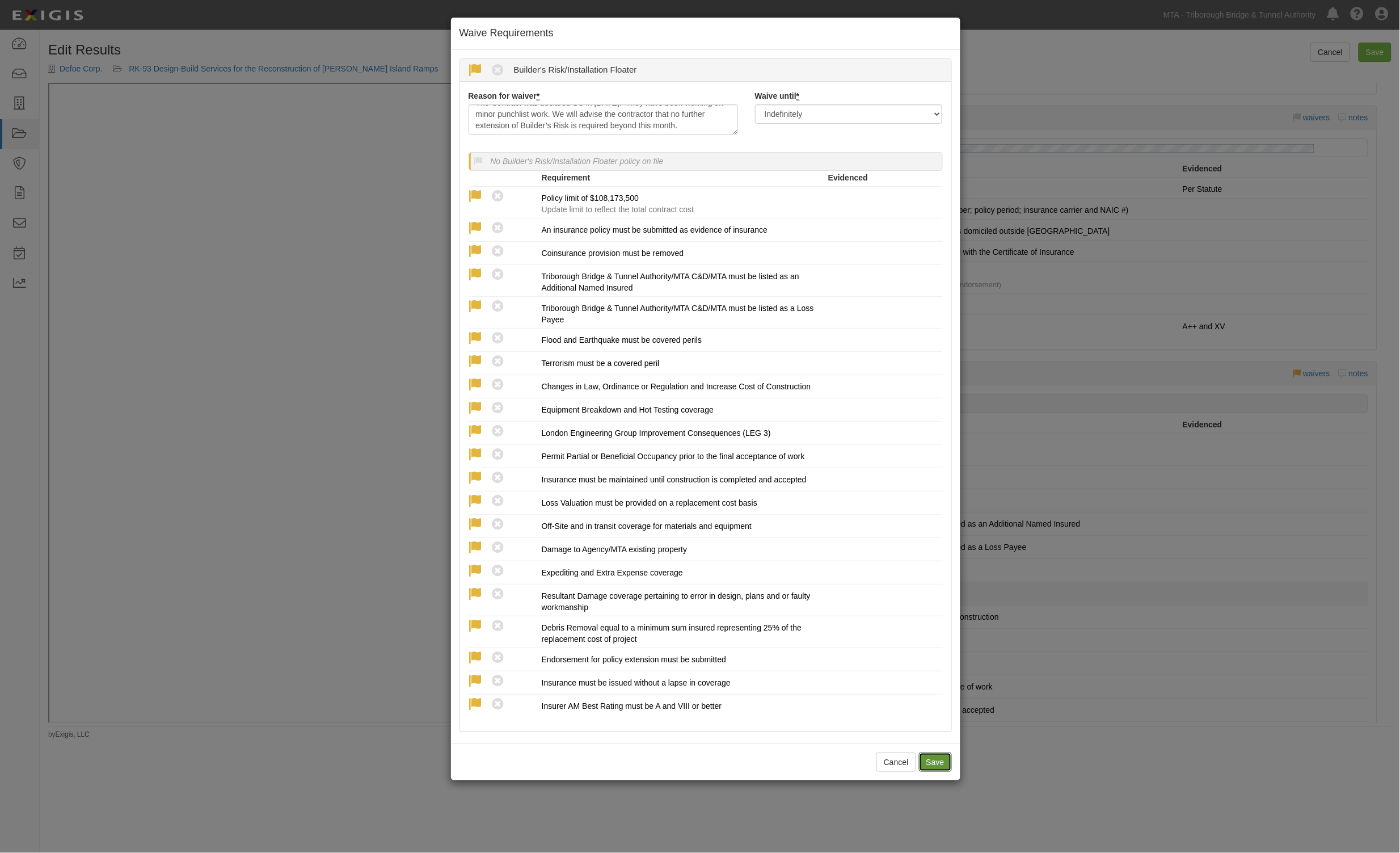
radio input "true"
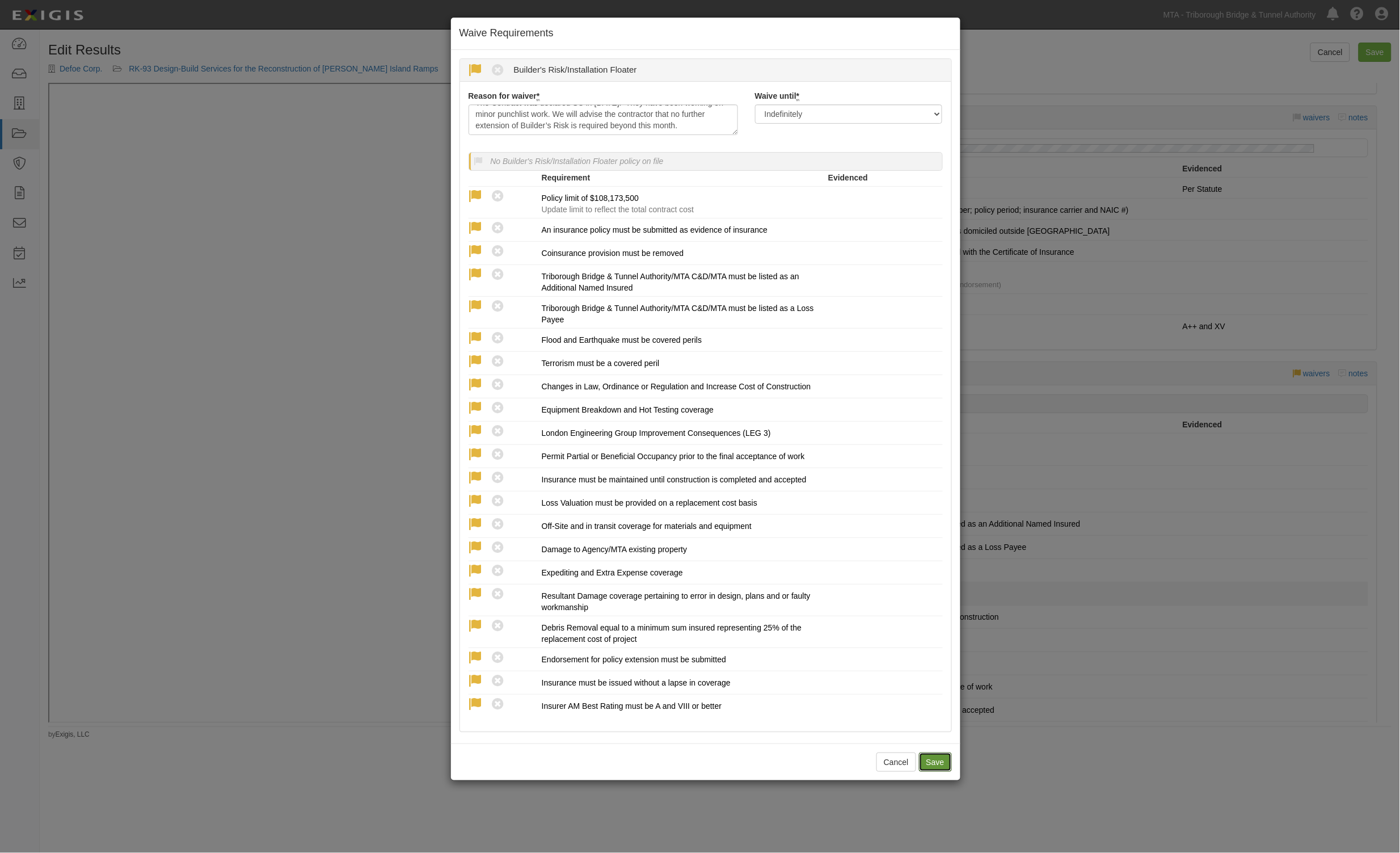
radio input "true"
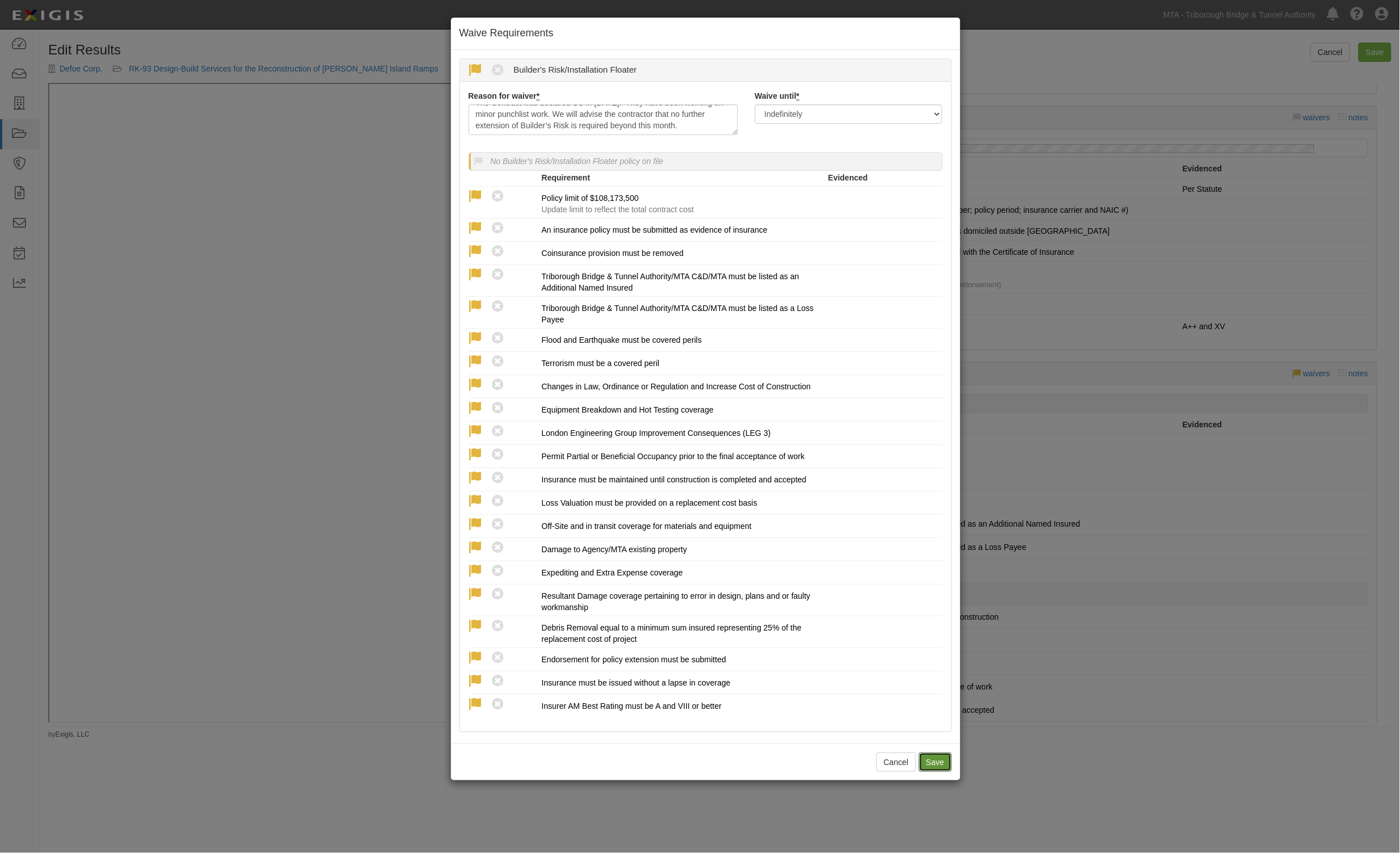
radio input "true"
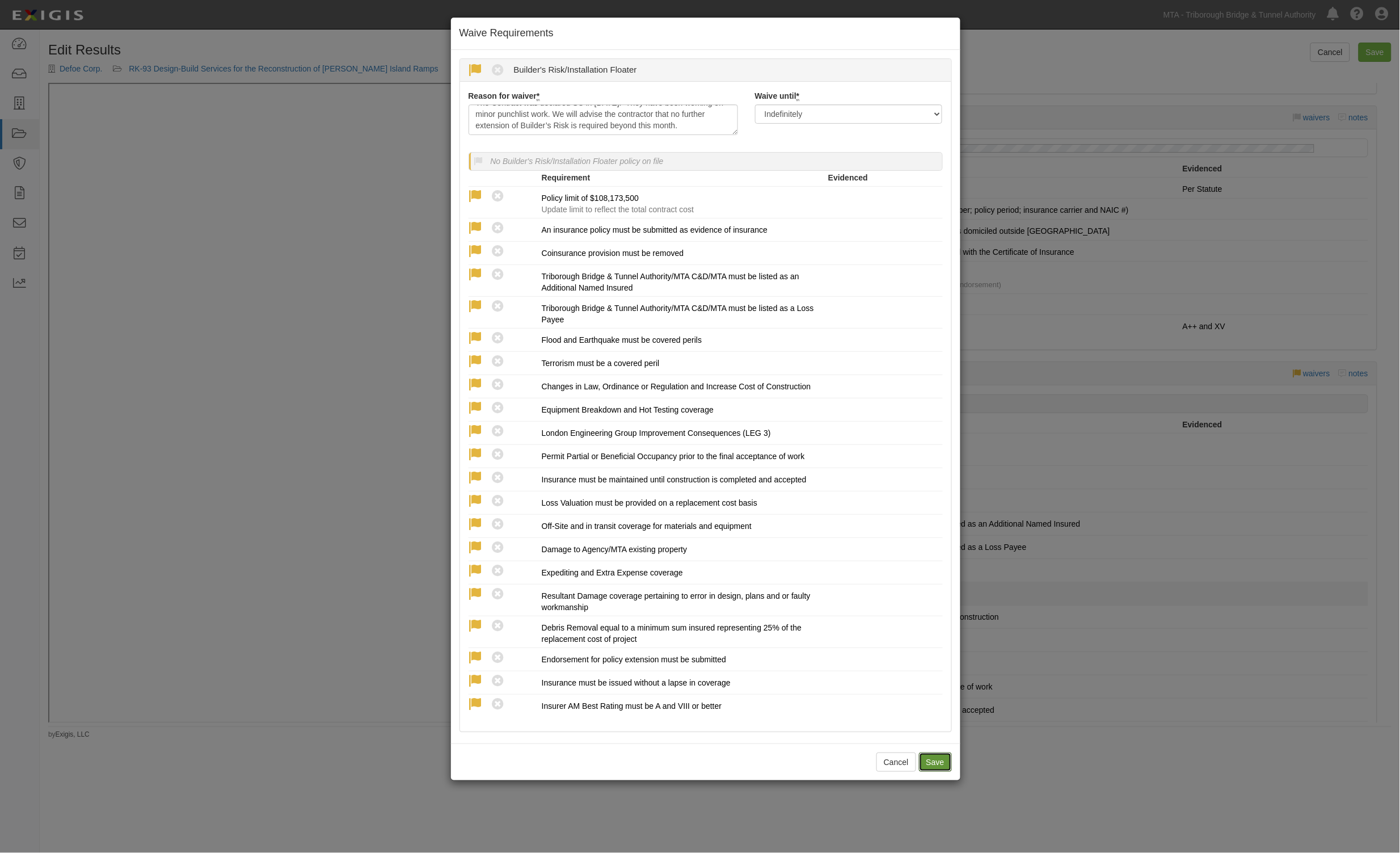
radio input "true"
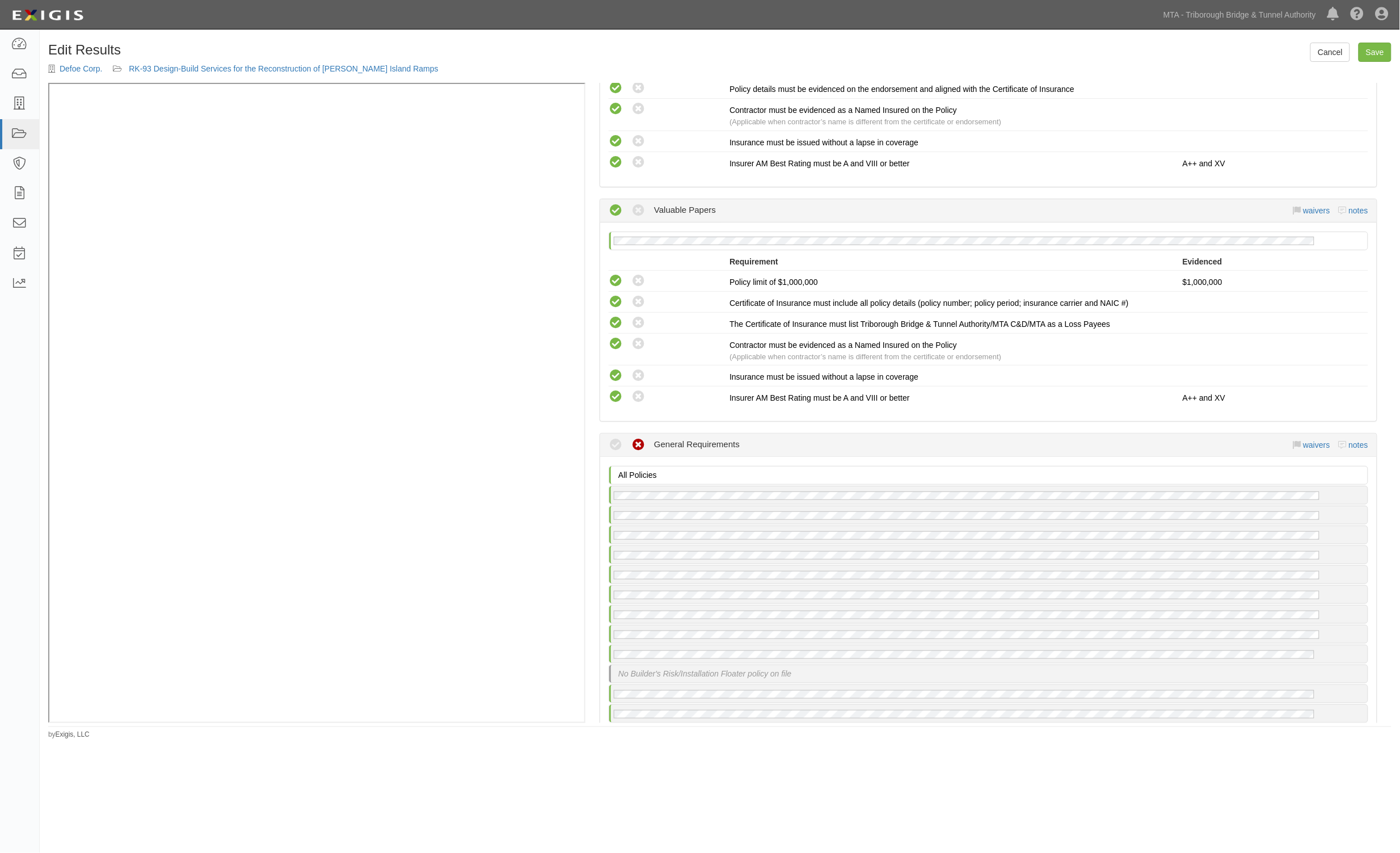
scroll to position [3109, 0]
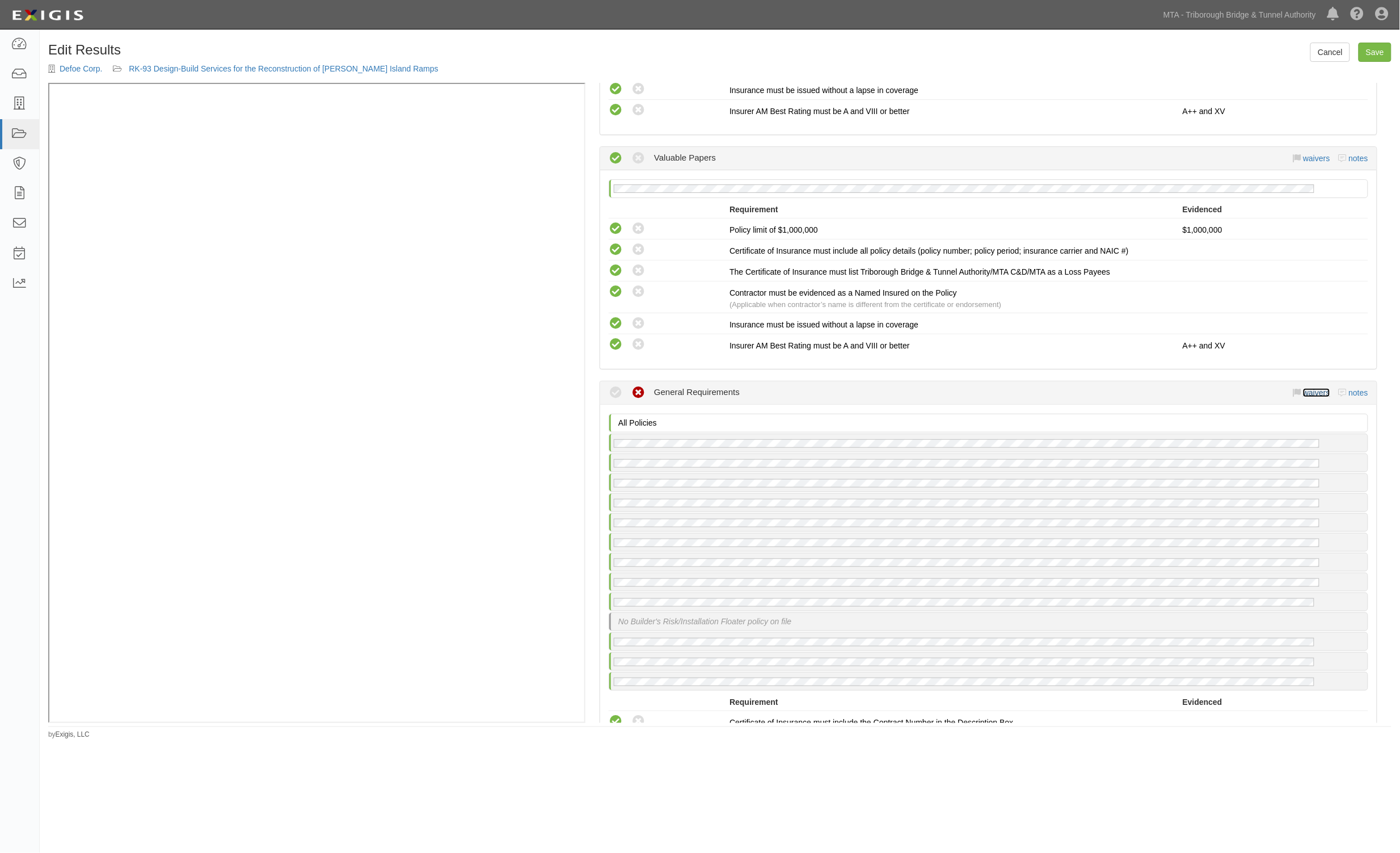
click at [1309, 388] on link "waivers" at bounding box center [1316, 392] width 26 height 9
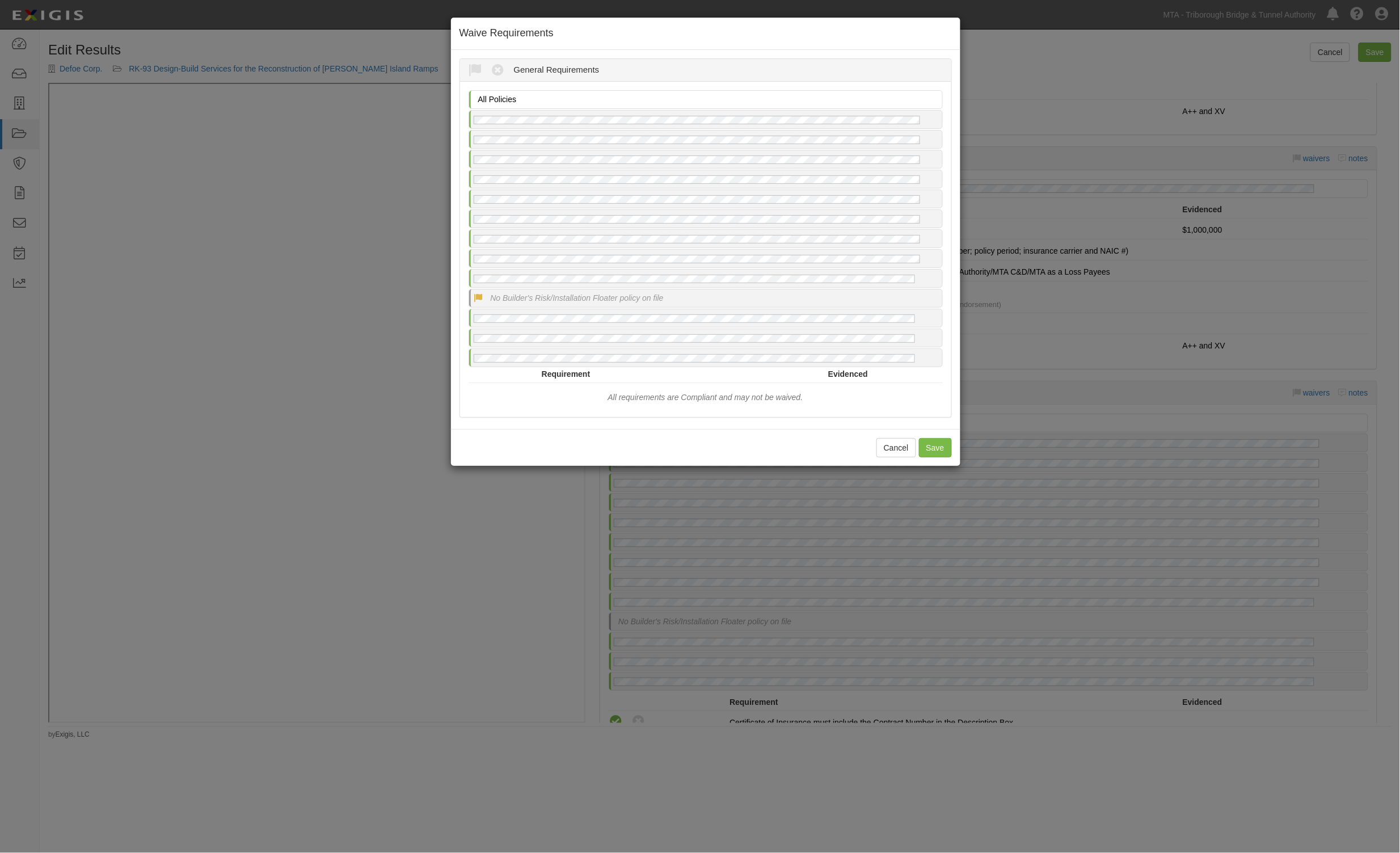
click at [473, 299] on icon at bounding box center [478, 298] width 11 height 11
radio input "true"
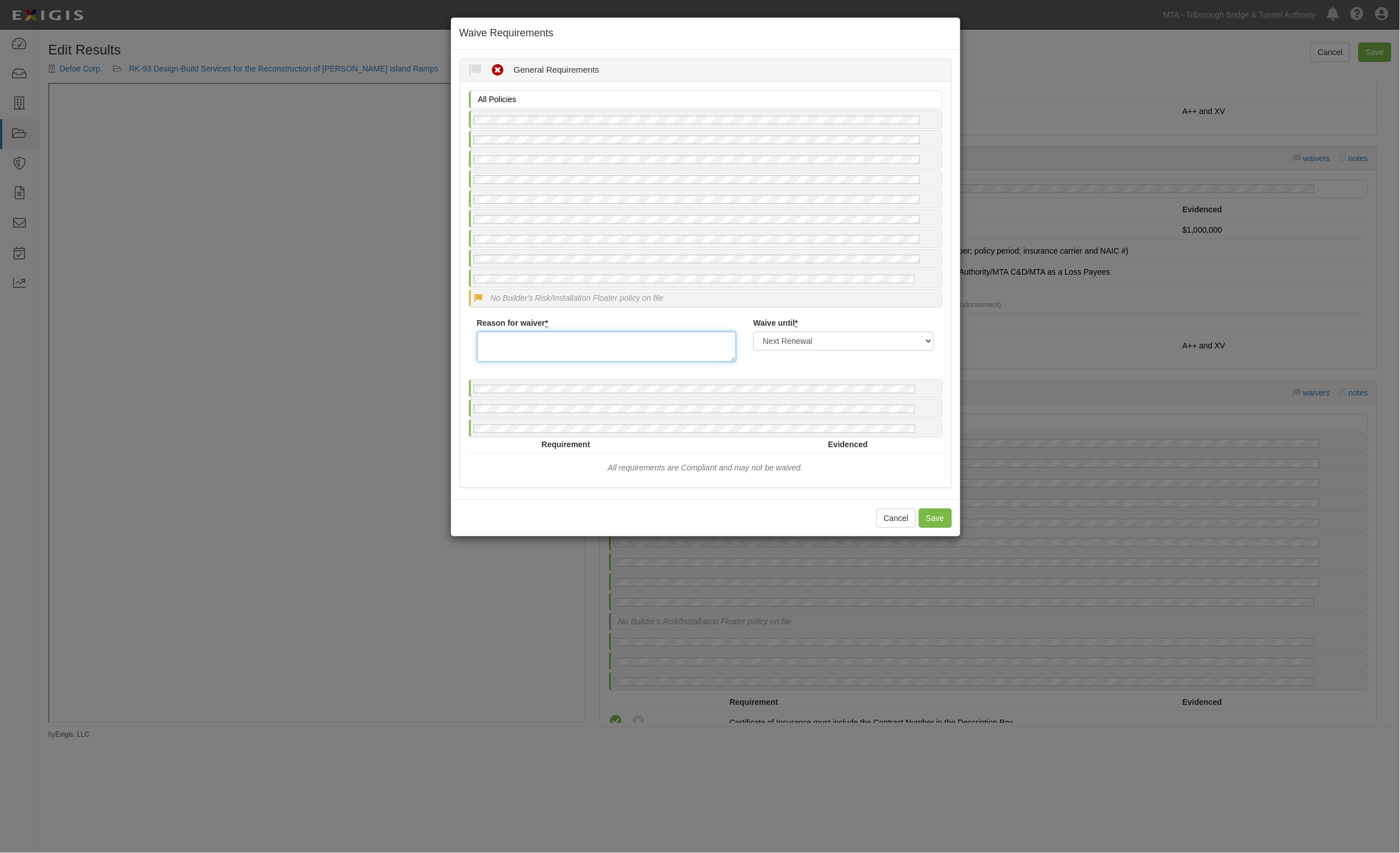
click at [505, 336] on textarea "Reason for waiver *" at bounding box center [607, 346] width 260 height 31
paste textarea "The Contract was declared SC in December of 2024. They have been working on min…"
type textarea "The Contract was declared SC in December of 2024. They have been working on min…"
click at [846, 344] on select "Next Renewal Indefinitely" at bounding box center [843, 341] width 180 height 19
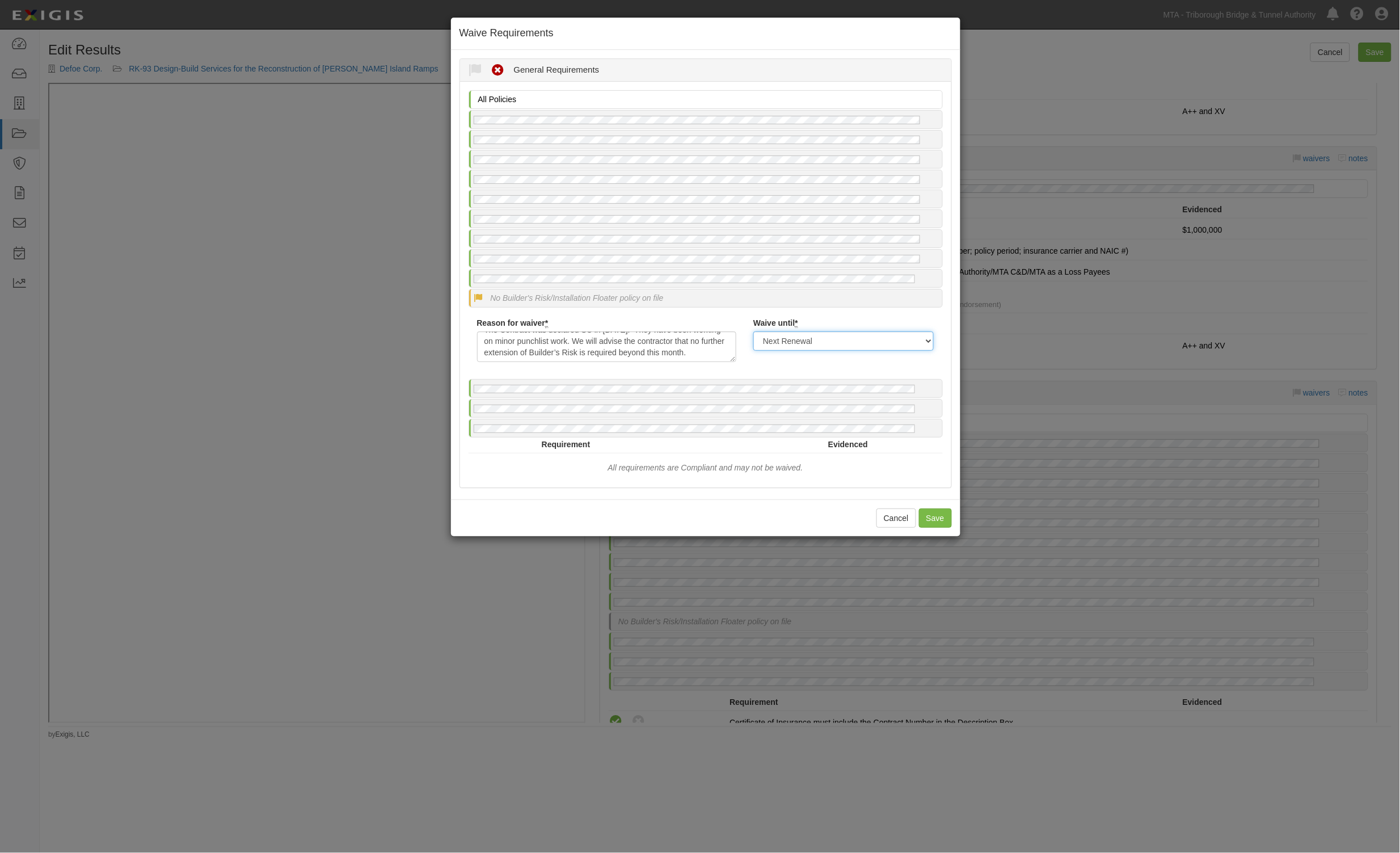
select select "indefinitely"
click at [753, 331] on select "Next Renewal Indefinitely" at bounding box center [843, 341] width 180 height 19
drag, startPoint x: 937, startPoint y: 519, endPoint x: 880, endPoint y: 501, distance: 59.8
click at [937, 520] on button "Save" at bounding box center [935, 518] width 33 height 19
radio input "true"
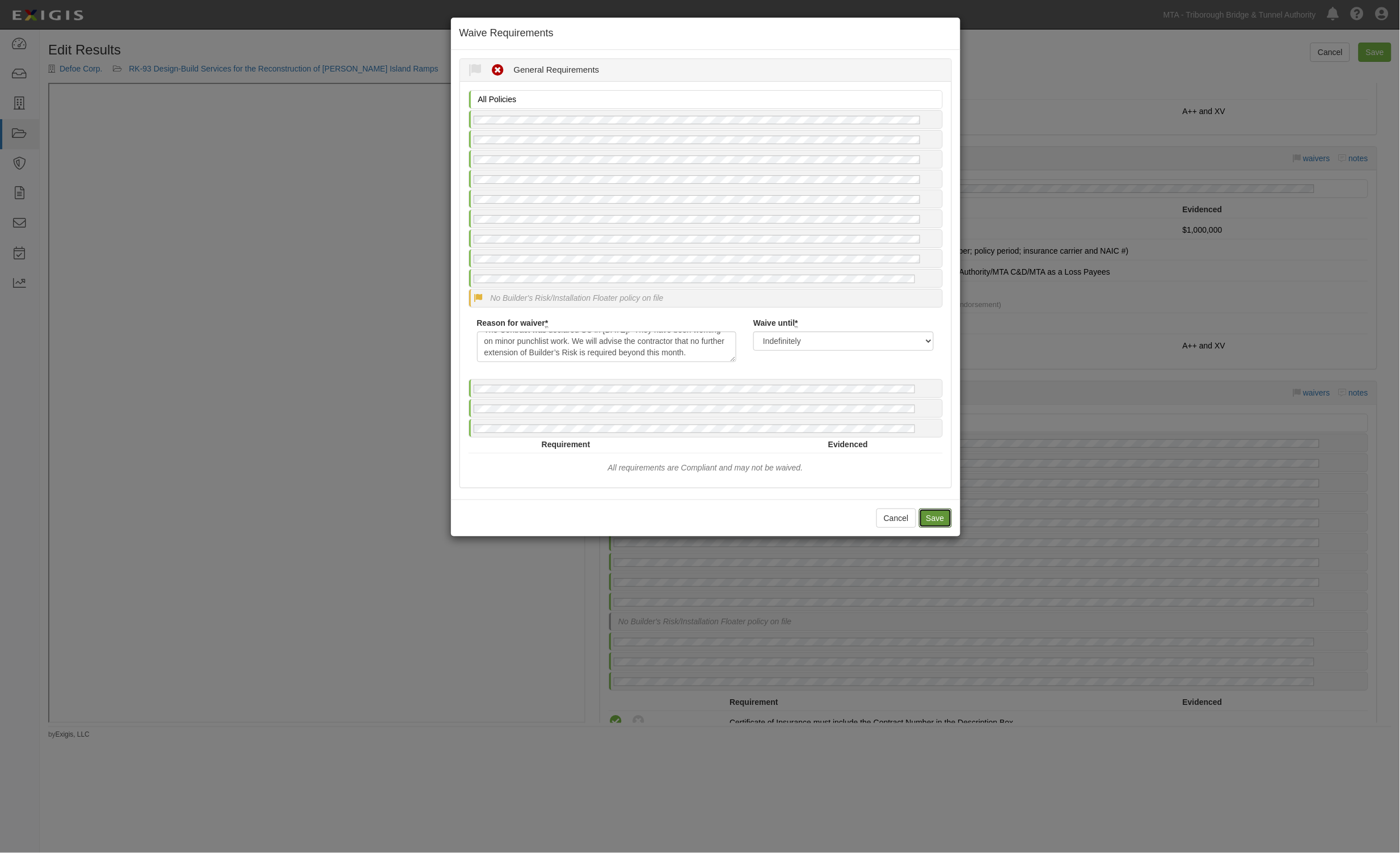
radio input "true"
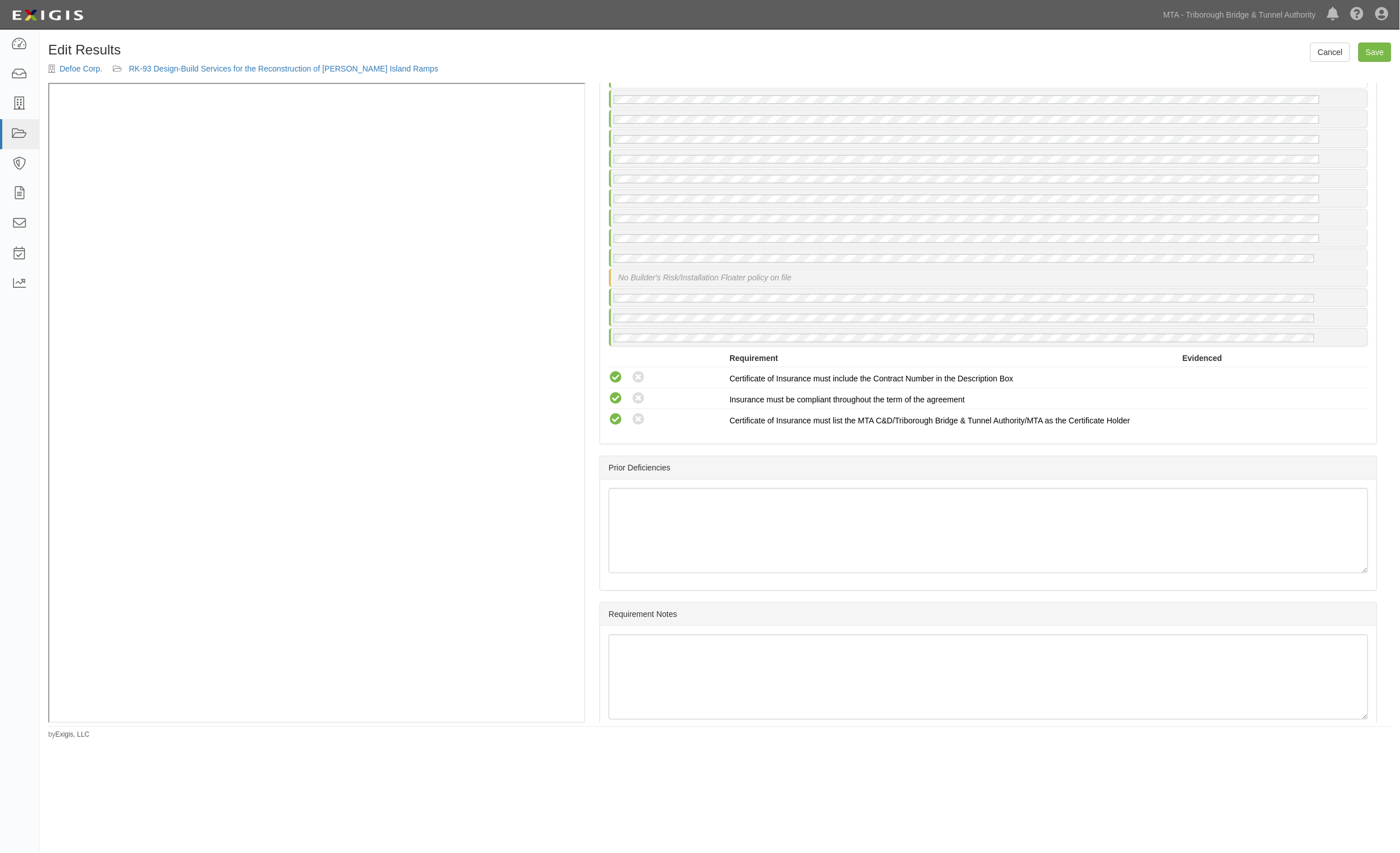
scroll to position [3454, 0]
click at [1373, 45] on link "Save" at bounding box center [1375, 52] width 33 height 19
radio input "true"
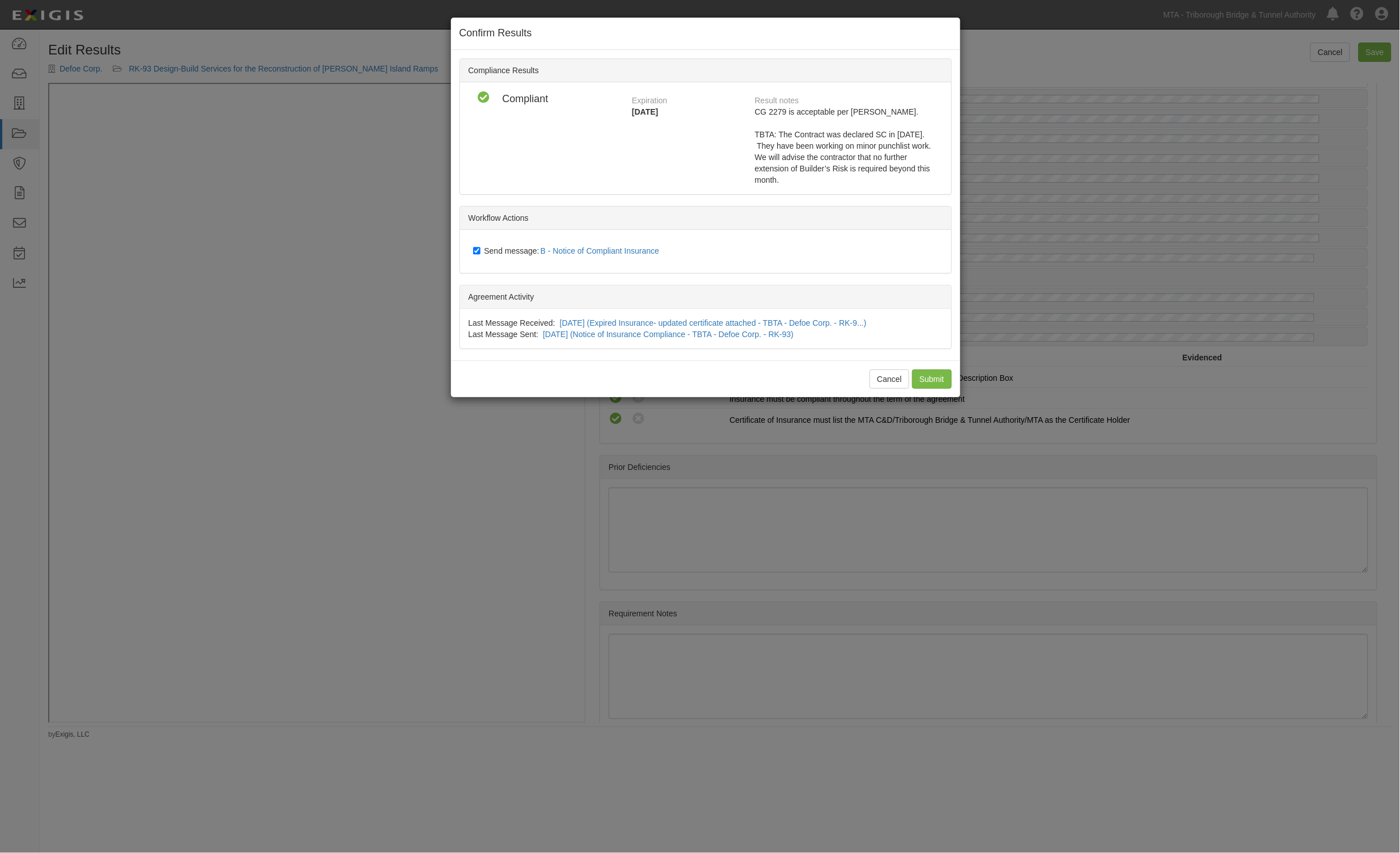
click at [509, 246] on label "Send message: B - Notice of Compliant Insurance" at bounding box center [569, 250] width 191 height 15
click at [480, 246] on input "Send message: B - Notice of Compliant Insurance" at bounding box center [477, 250] width 8 height 9
checkbox input "false"
click at [931, 377] on input "Submit" at bounding box center [931, 379] width 40 height 19
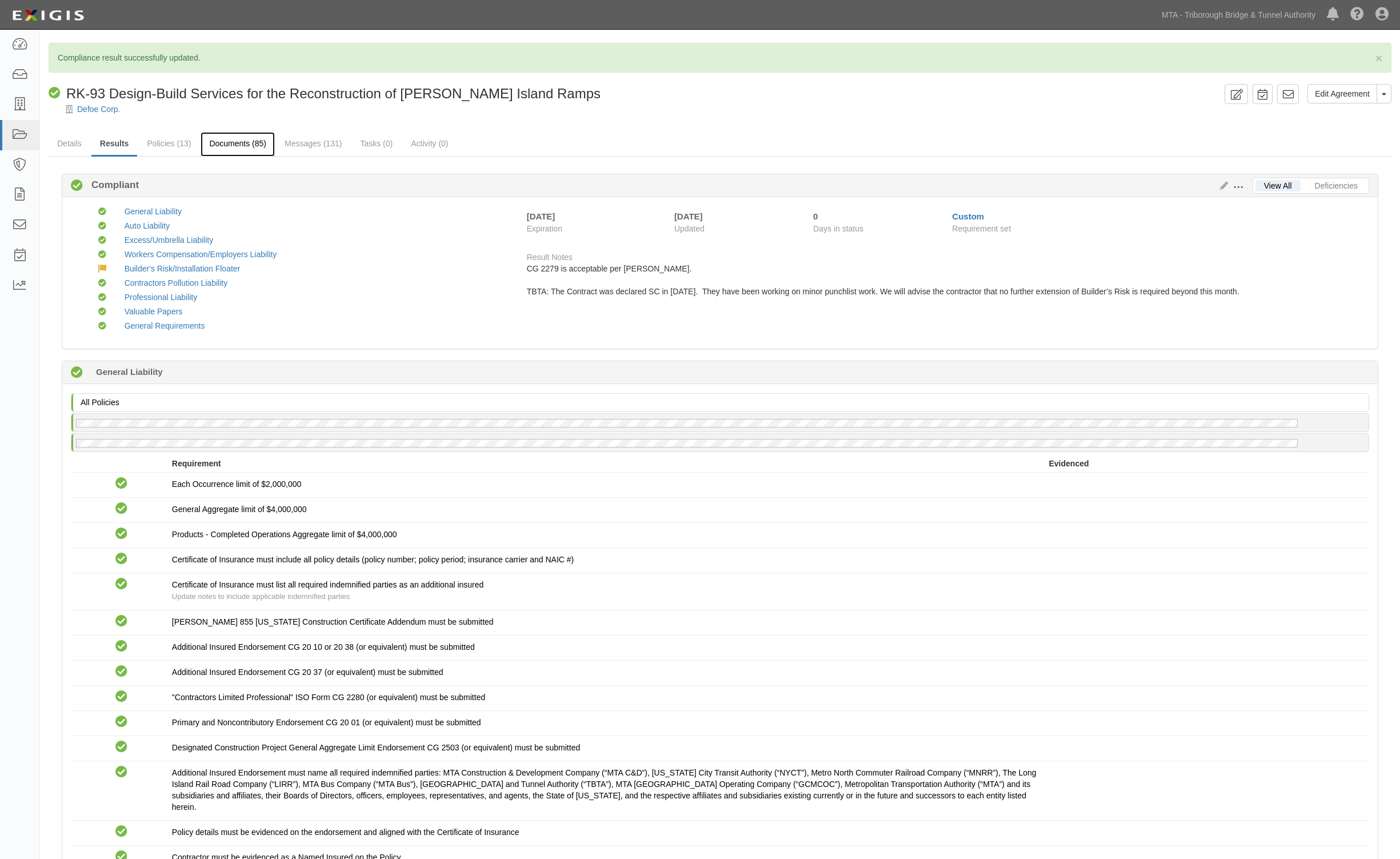
click at [244, 141] on link "Documents (85)" at bounding box center [238, 144] width 74 height 24
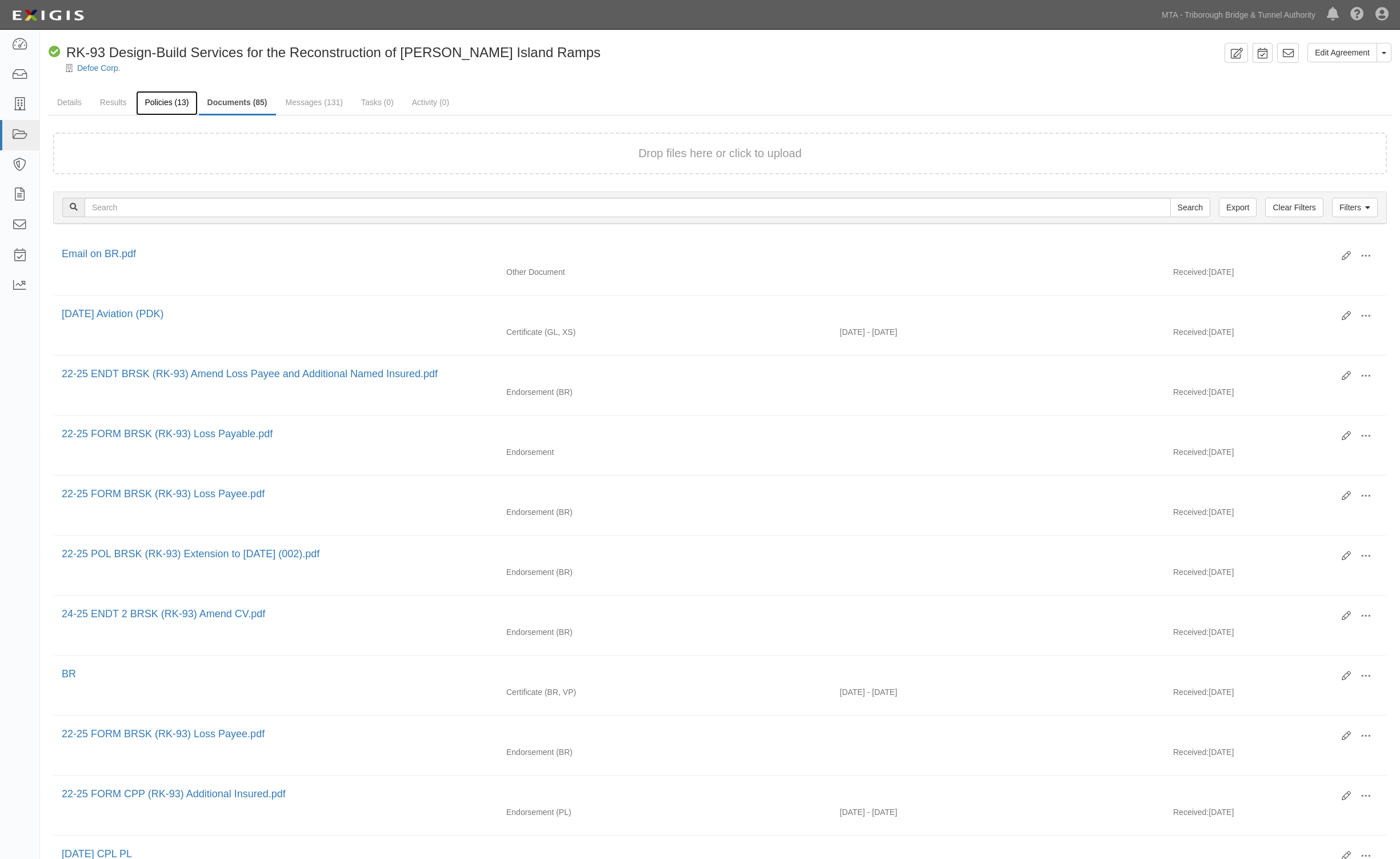
click at [161, 96] on link "Policies (13)" at bounding box center [166, 103] width 62 height 24
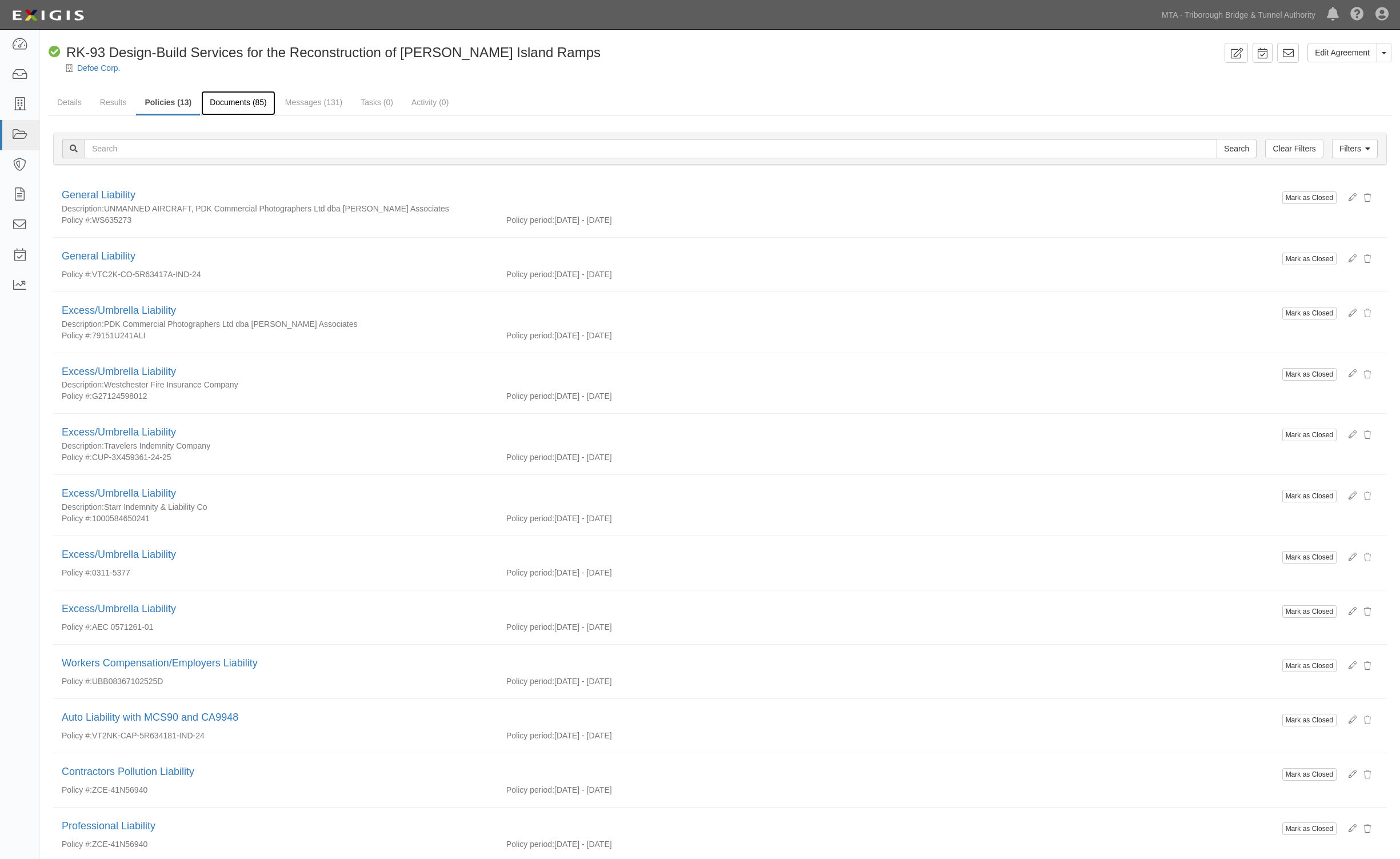
click at [223, 102] on link "Documents (85)" at bounding box center [239, 103] width 74 height 24
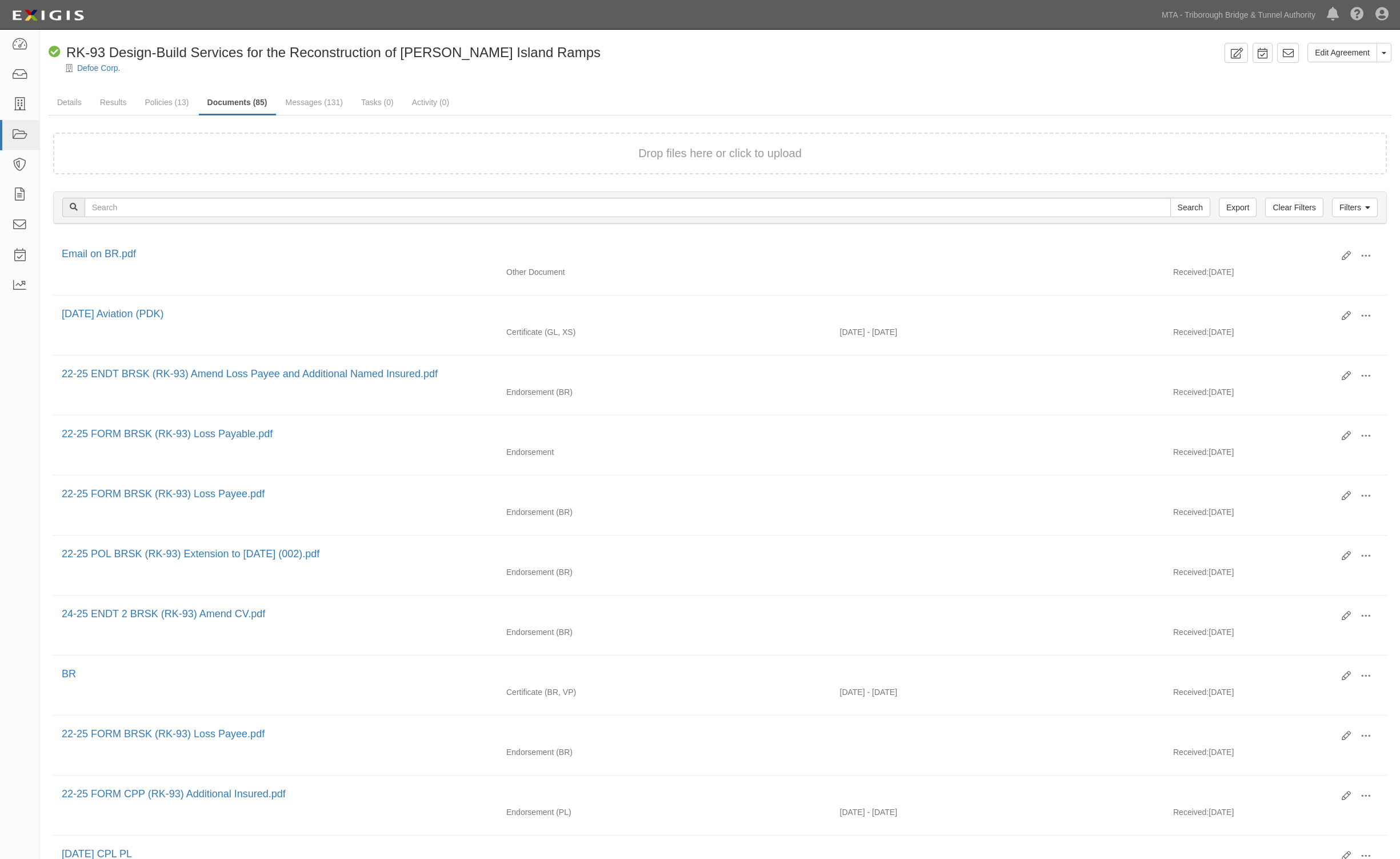
click at [840, 20] on div "Dashboard Inbox Parties Agreements Coverages Documents Messages Tasks Reports M…" at bounding box center [700, 15] width 1383 height 29
click at [22, 46] on icon at bounding box center [20, 44] width 16 height 13
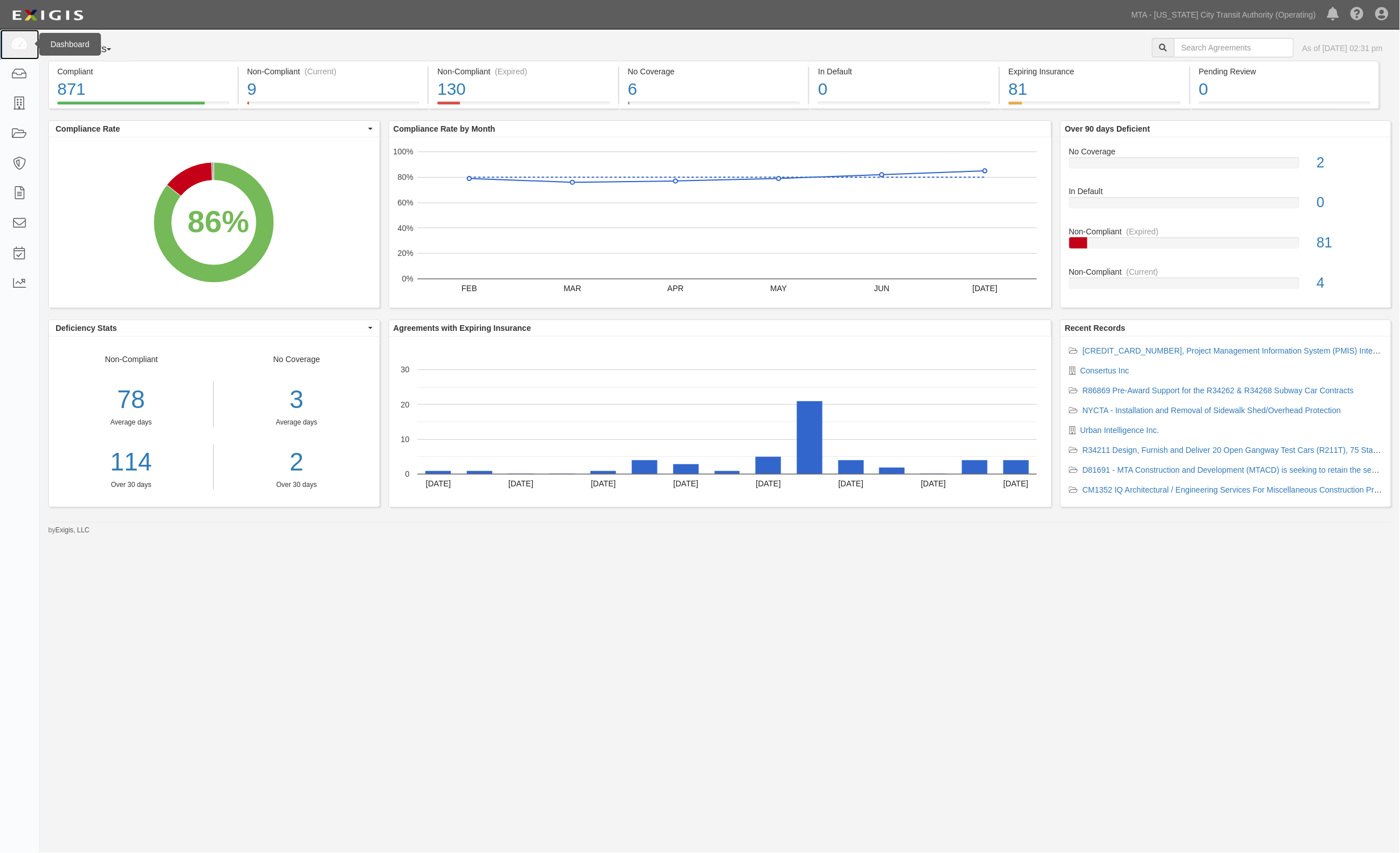
click at [24, 46] on icon at bounding box center [19, 44] width 16 height 13
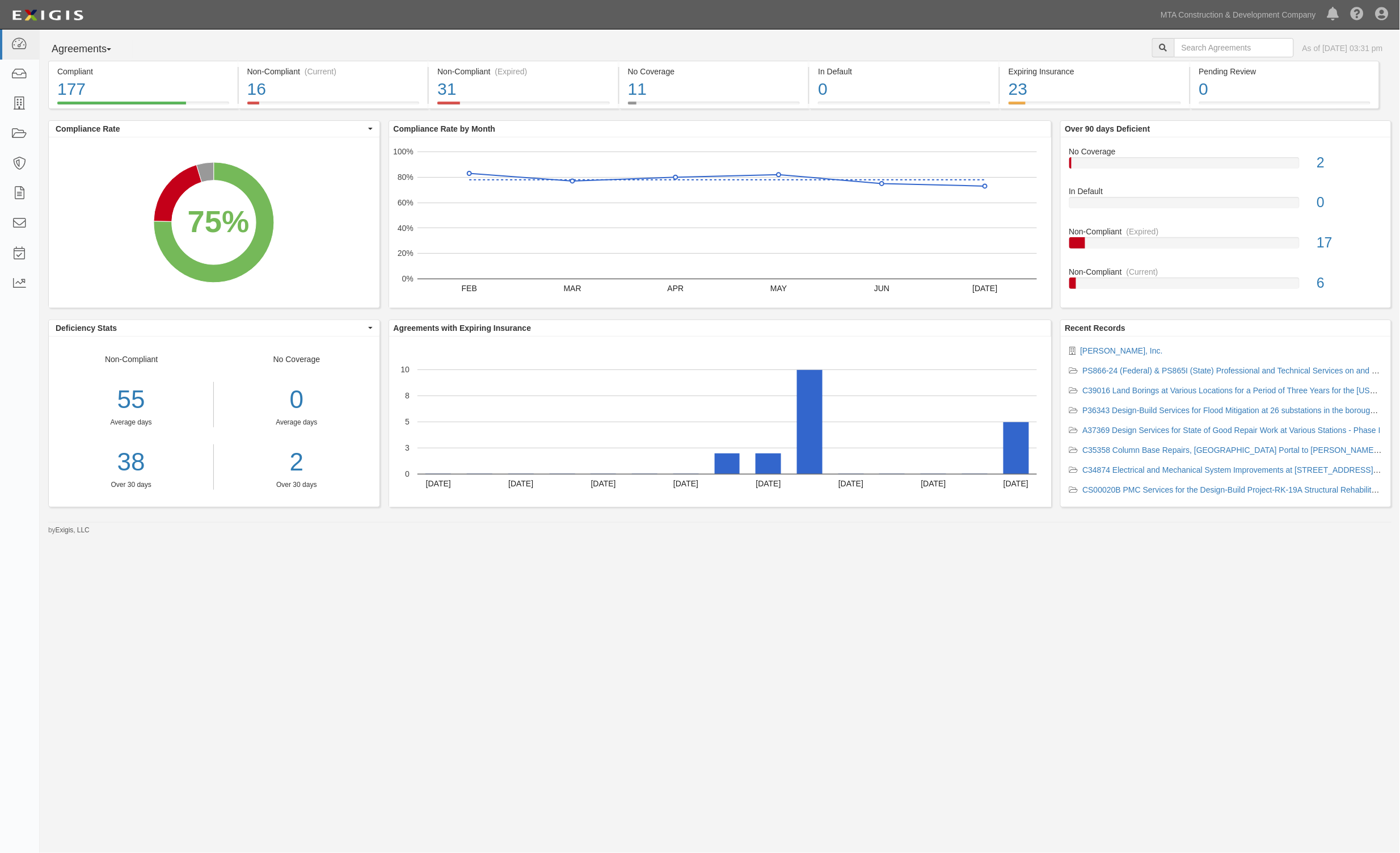
click at [870, 668] on div "Agreements Parties Agreements Coverages As of Aug 22, 2025 03:31 pm Compliant 1…" at bounding box center [700, 412] width 1400 height 768
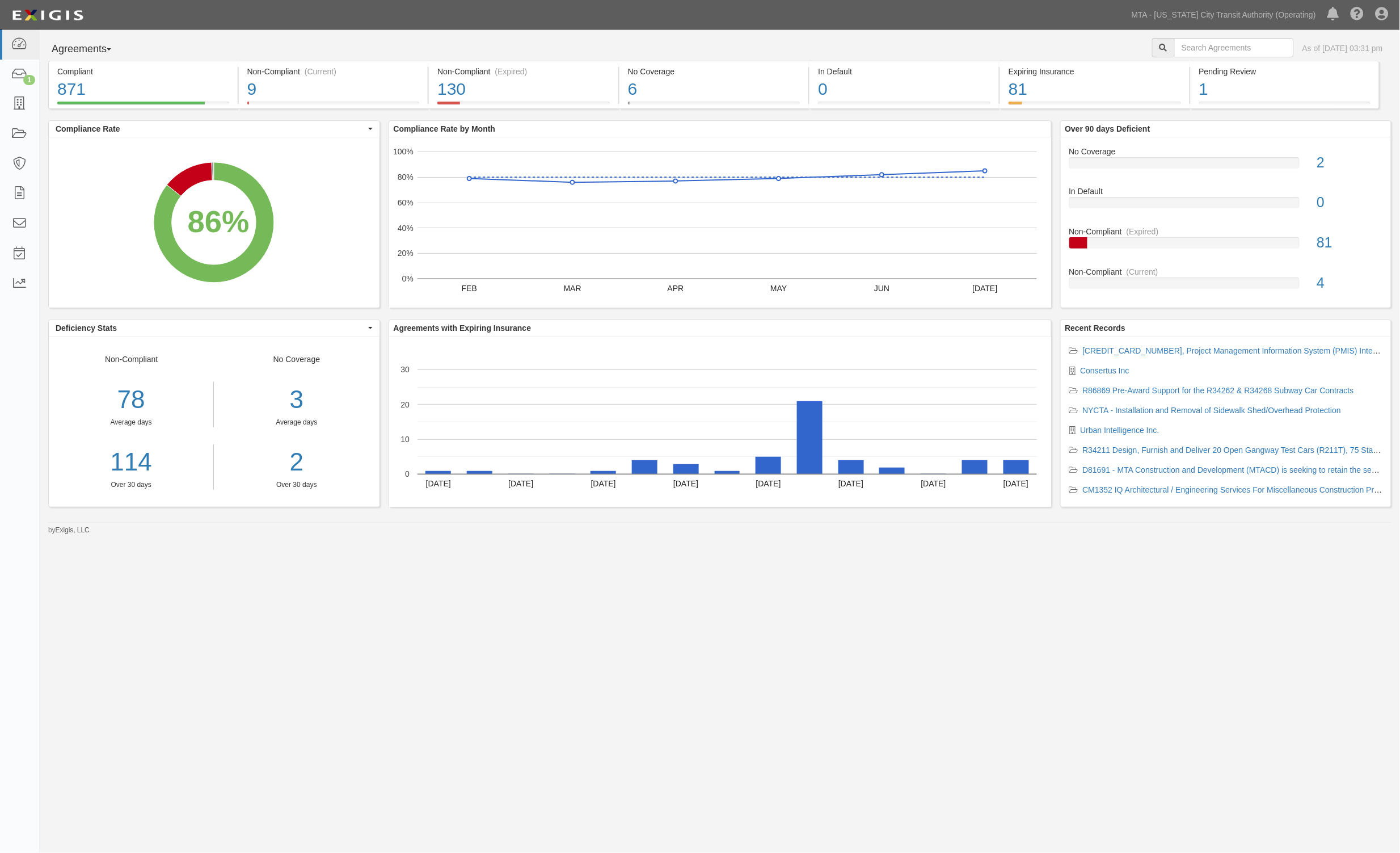
click at [702, 595] on div "Agreements Parties Agreements Coverages As of [DATE] 03:31 pm Compliant 871 86%…" at bounding box center [700, 412] width 1400 height 768
click at [13, 79] on icon at bounding box center [19, 74] width 16 height 13
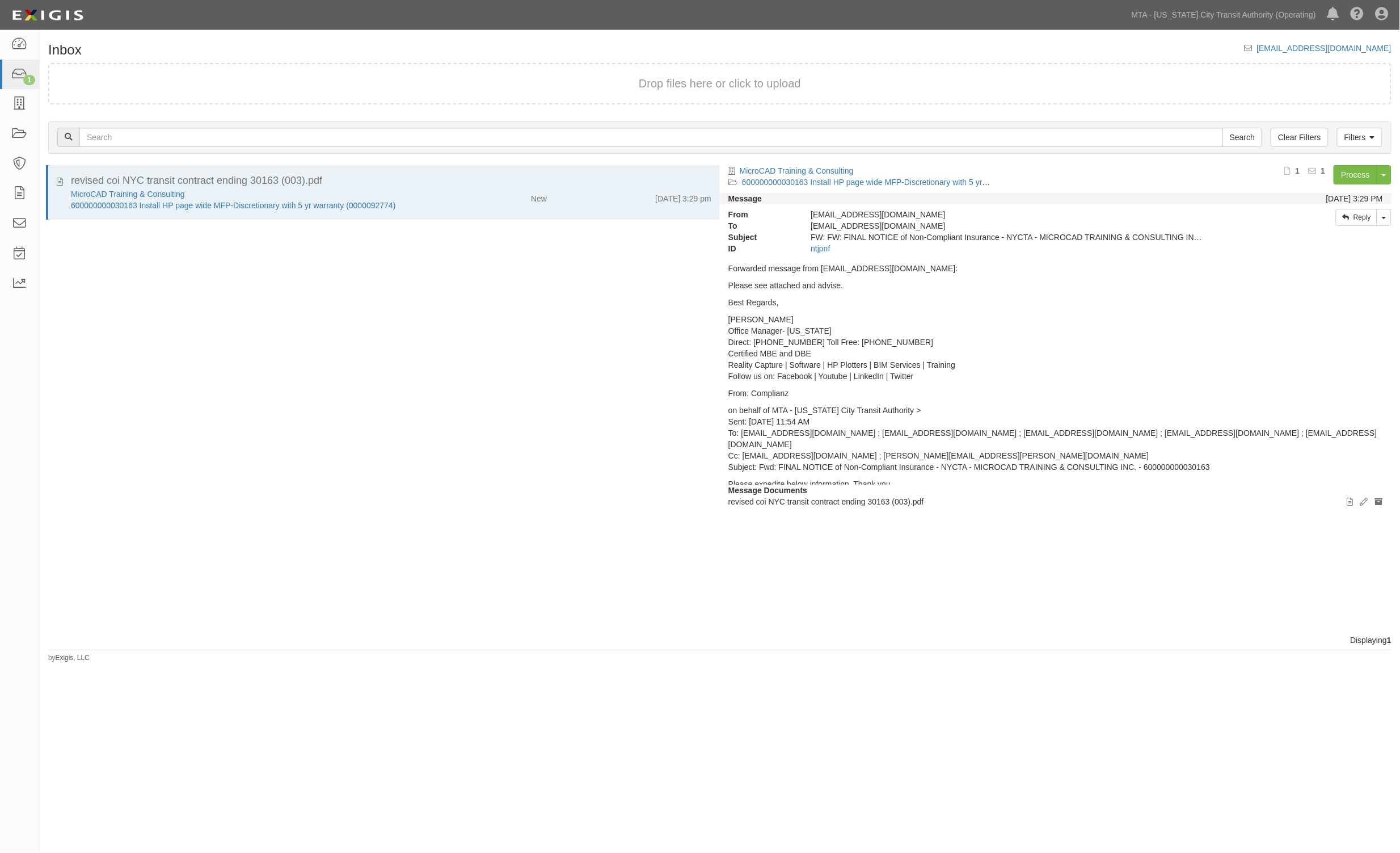
drag, startPoint x: 455, startPoint y: 312, endPoint x: 454, endPoint y: 298, distance: 14.0
click at [455, 312] on div "revised coi NYC transit contract ending 30163 (003).pdf MicroCAD Training & Con…" at bounding box center [379, 399] width 680 height 469
